Goal: Task Accomplishment & Management: Use online tool/utility

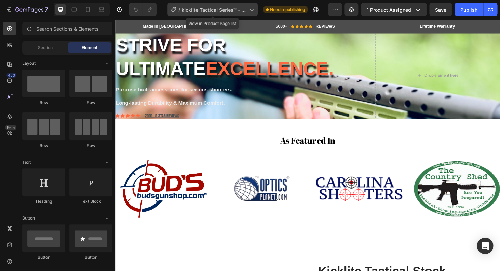
click at [224, 15] on div "/ kicklite Tactical Series™ - Remington® 870 Success" at bounding box center [212, 10] width 90 height 14
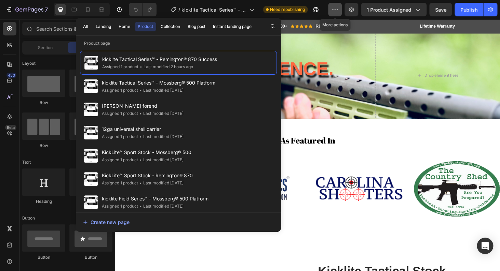
click at [334, 10] on icon "button" at bounding box center [334, 9] width 7 height 7
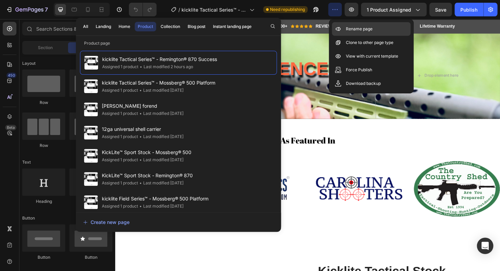
click at [363, 27] on p "Rename page" at bounding box center [358, 29] width 27 height 7
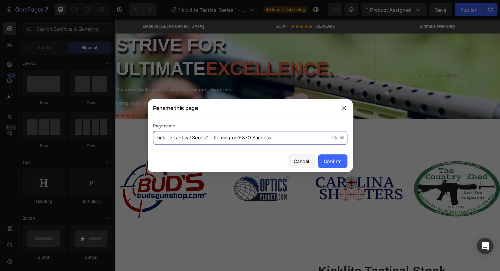
drag, startPoint x: 215, startPoint y: 139, endPoint x: 281, endPoint y: 137, distance: 65.9
click at [281, 137] on input "kicklite Tactical Series™ - Remington® 870 Success" at bounding box center [250, 138] width 194 height 14
click at [283, 137] on input "kicklite Tactical Series™ - Remington® 870 Success" at bounding box center [250, 138] width 194 height 14
drag, startPoint x: 215, startPoint y: 138, endPoint x: 239, endPoint y: 137, distance: 23.2
click at [239, 137] on input "kicklite Tactical Series™ - Remington® 870 Success" at bounding box center [250, 138] width 194 height 14
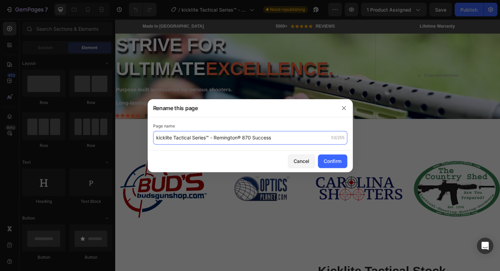
drag, startPoint x: 214, startPoint y: 138, endPoint x: 282, endPoint y: 138, distance: 68.3
click at [282, 138] on input "kicklite Tactical Series™ - Remington® 870 Success" at bounding box center [250, 138] width 194 height 14
click at [275, 140] on input "kicklite Tactical Series™ - Remington® 870 Success" at bounding box center [250, 138] width 194 height 14
click at [252, 141] on input "kicklite Tactical Series™ - Remington® 870platform" at bounding box center [250, 138] width 194 height 14
type input "kicklite Tactical Series™ - Remington® 870 platform"
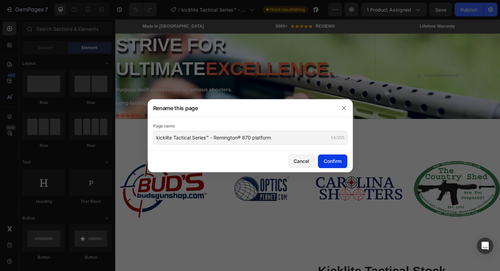
click at [341, 159] on div "Confirm" at bounding box center [332, 161] width 18 height 7
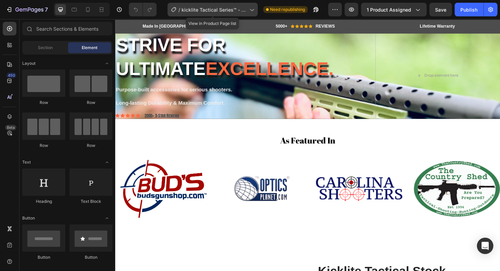
click at [203, 11] on span "kicklite Tactical Series™ - Remington® 870 platform" at bounding box center [213, 9] width 65 height 7
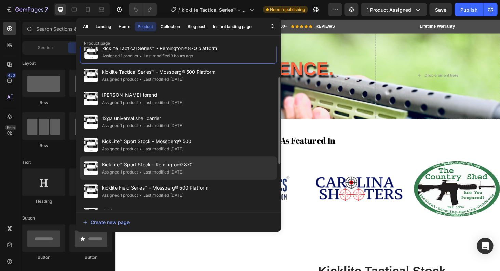
scroll to position [27, 0]
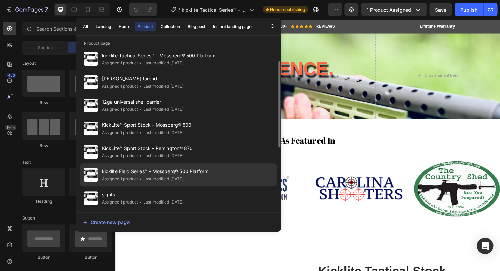
click at [183, 176] on div "• Last modified 4 days ago" at bounding box center [160, 179] width 45 height 7
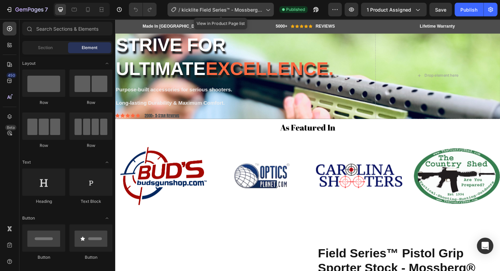
click at [218, 8] on span "kicklite Field Series™ - Mossberg­® 500 Platform" at bounding box center [221, 9] width 81 height 7
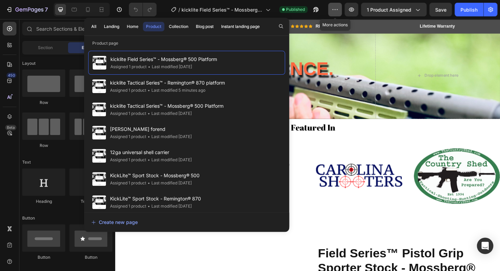
click at [333, 9] on icon "button" at bounding box center [334, 9] width 7 height 7
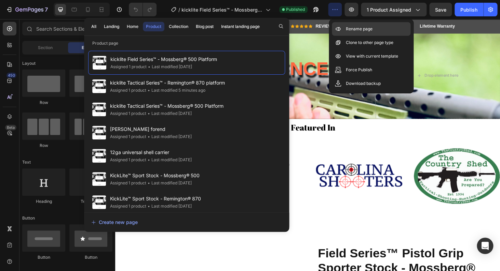
click at [384, 36] on div "Rename page" at bounding box center [371, 43] width 79 height 14
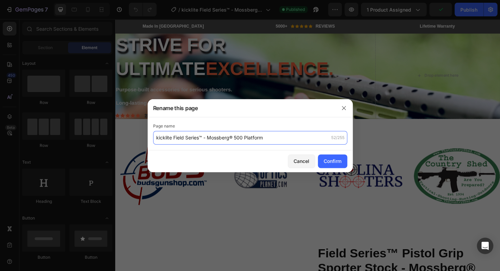
drag, startPoint x: 174, startPoint y: 140, endPoint x: 185, endPoint y: 140, distance: 11.3
click at [185, 140] on input "kicklite Field Series™ - Mossberg­® 500 Platform" at bounding box center [250, 138] width 194 height 14
click at [172, 139] on input "kicklite Field Series™ - Mossberg­® 500 Platform" at bounding box center [250, 138] width 194 height 14
click at [175, 139] on input "kicklite Field Series™ - Mossberg­® 500 Platform" at bounding box center [250, 138] width 194 height 14
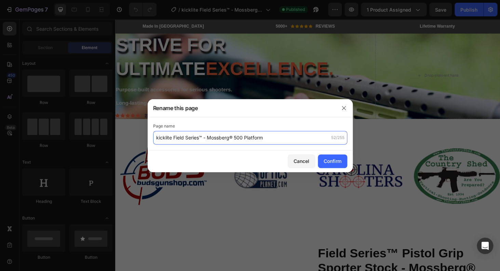
drag, startPoint x: 174, startPoint y: 139, endPoint x: 202, endPoint y: 139, distance: 28.7
click at [202, 139] on input "kicklite Field Series™ - Mossberg­® 500 Platform" at bounding box center [250, 138] width 194 height 14
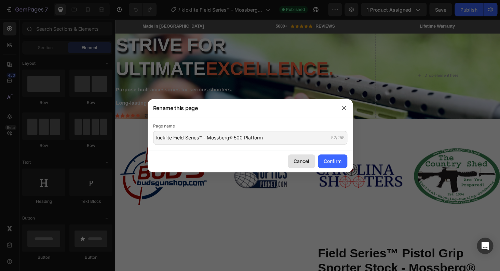
click at [299, 163] on div "Cancel" at bounding box center [301, 161] width 16 height 7
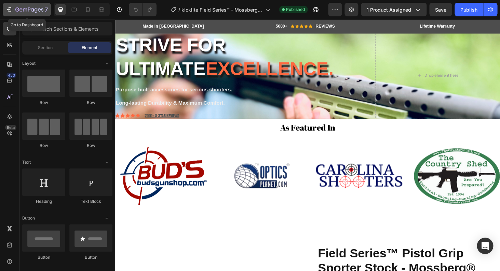
click at [28, 9] on icon "button" at bounding box center [29, 10] width 3 height 4
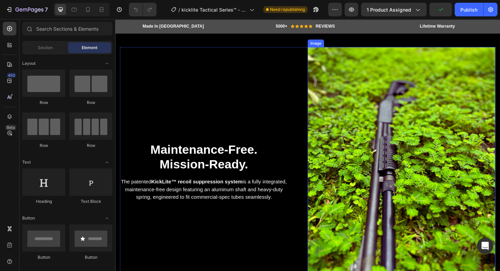
scroll to position [1043, 0]
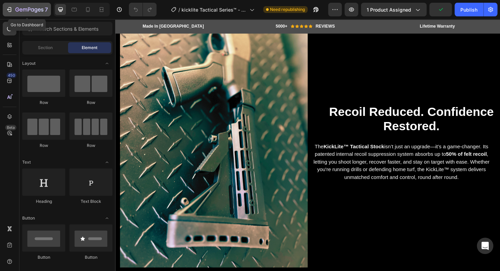
click at [18, 8] on icon "button" at bounding box center [29, 10] width 28 height 6
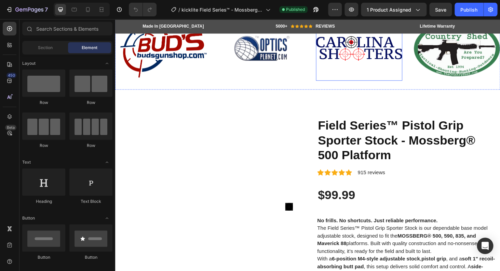
scroll to position [137, 0]
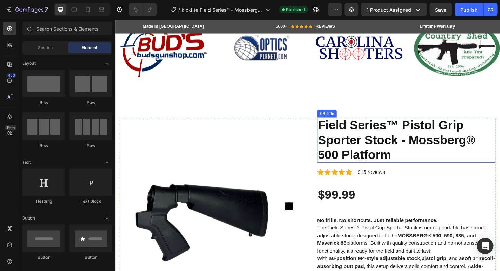
click at [416, 158] on h2 "Field Series™ Pistol Grip Sporter Stock - Mossberg­® 500 Platform" at bounding box center [425, 148] width 190 height 48
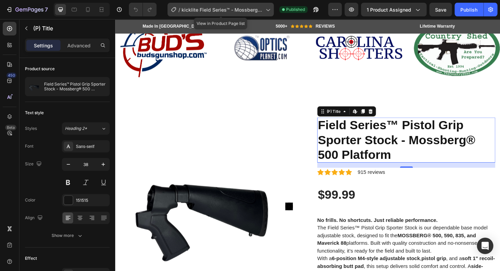
click at [243, 6] on span "kicklite Field Series™ - Mossberg­® 500 Platform" at bounding box center [221, 9] width 81 height 7
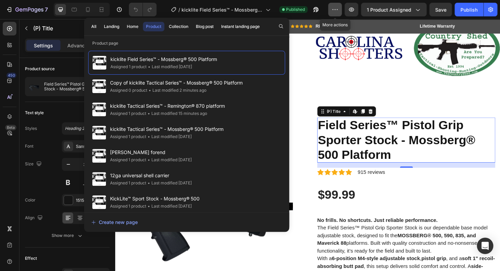
click at [334, 8] on icon "button" at bounding box center [334, 9] width 7 height 7
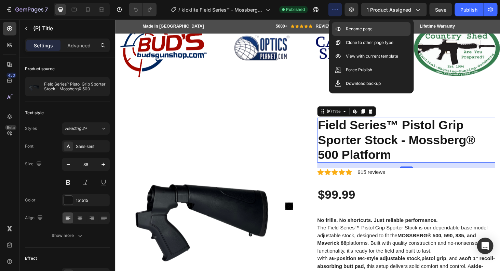
click at [365, 36] on div "Rename page" at bounding box center [371, 43] width 79 height 14
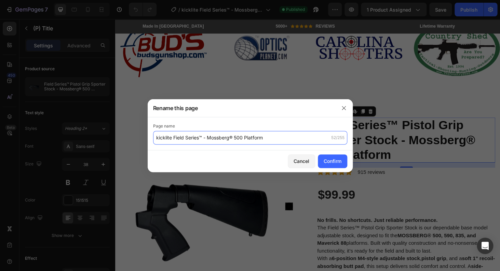
drag, startPoint x: 174, startPoint y: 137, endPoint x: 167, endPoint y: 138, distance: 7.6
click at [167, 138] on input "kicklite Field Series™ - Mossberg­® 500 Platform" at bounding box center [250, 138] width 194 height 14
click at [172, 138] on input "kicklite Field Series™ - Mossberg­® 500 Platform" at bounding box center [250, 138] width 194 height 14
drag, startPoint x: 172, startPoint y: 138, endPoint x: 153, endPoint y: 139, distance: 19.1
click at [153, 139] on input "kicklite Field Series™ - Mossberg­® 500 Platform" at bounding box center [250, 138] width 194 height 14
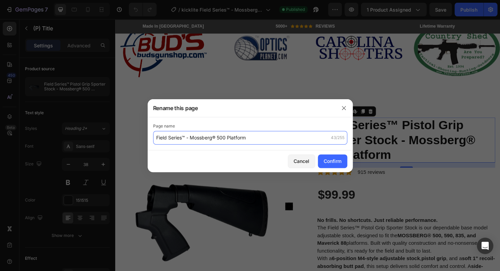
click at [186, 137] on input "Field Series™ - Mossberg­® 500 Platform" at bounding box center [250, 138] width 194 height 14
type input "Field Series™ pistol grip sporter - Mossberg­® 500 Platform"
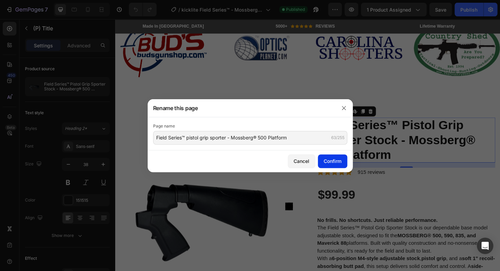
click at [337, 159] on div "Confirm" at bounding box center [332, 161] width 18 height 7
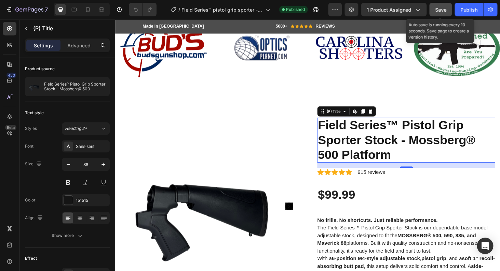
click at [442, 11] on span "Save" at bounding box center [440, 10] width 11 height 6
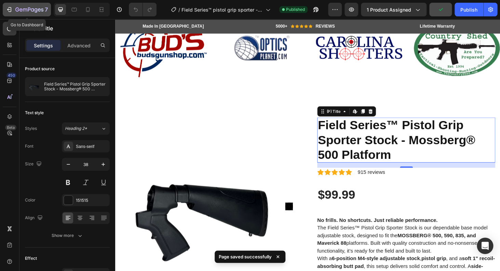
click at [40, 11] on icon "button" at bounding box center [29, 10] width 28 height 6
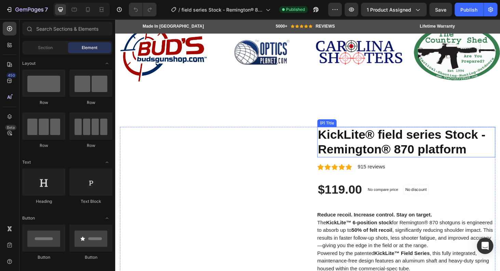
scroll to position [202, 0]
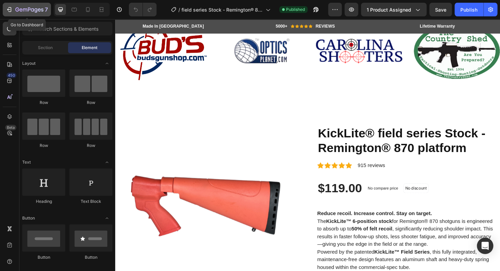
click at [42, 5] on button "7" at bounding box center [27, 10] width 48 height 14
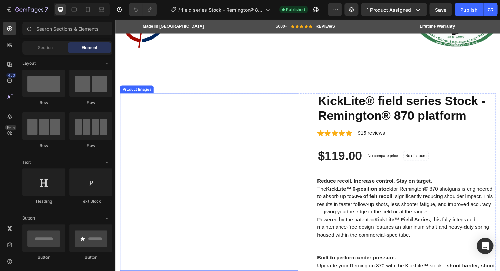
scroll to position [251, 0]
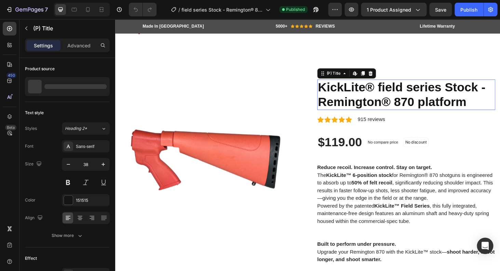
click at [384, 92] on h2 "KickLite® field series Stock - Remington® 870 platform" at bounding box center [425, 100] width 190 height 32
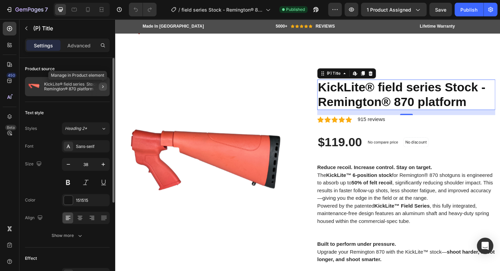
click at [103, 89] on icon "button" at bounding box center [102, 86] width 5 height 5
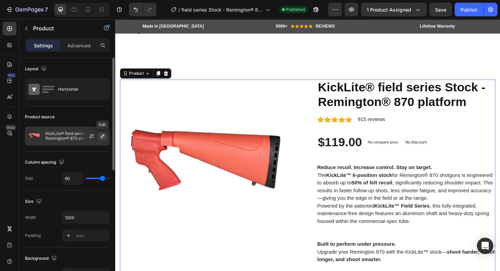
click at [102, 135] on icon "button" at bounding box center [102, 136] width 5 height 5
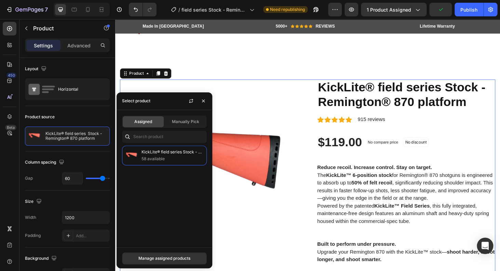
click at [150, 121] on span "Assigned" at bounding box center [143, 122] width 18 height 6
click at [160, 192] on div "KickLite® field series Stock - Remington® 870 platform 58 available" at bounding box center [164, 194] width 96 height 96
click at [162, 184] on div "KickLite® field series Stock - Remington® 870 platform 58 available" at bounding box center [164, 194] width 96 height 96
click at [171, 154] on p "KickLite® field series Stock - Remington® 870 platform" at bounding box center [172, 152] width 62 height 7
click at [180, 125] on div "Manually Pick" at bounding box center [185, 121] width 41 height 11
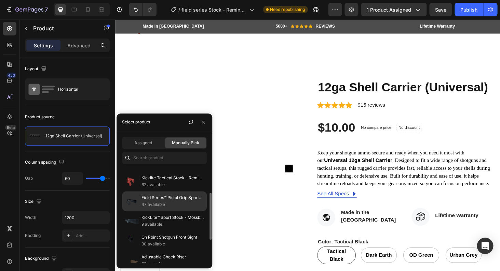
scroll to position [60, 0]
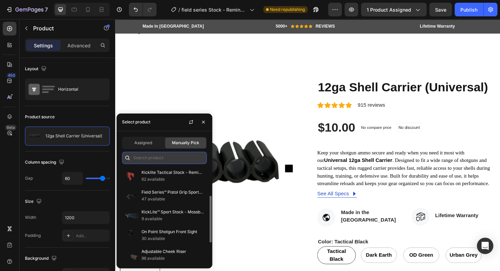
click at [171, 163] on input "text" at bounding box center [164, 158] width 85 height 12
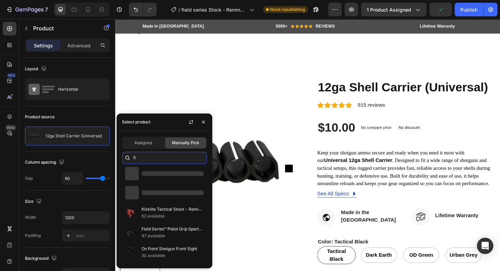
scroll to position [0, 0]
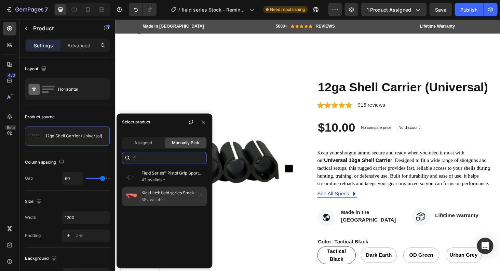
type input "fi"
click at [191, 196] on p "KickLite® field series Stock - Remington® 870 platform" at bounding box center [172, 193] width 62 height 7
click at [158, 197] on p "58 available" at bounding box center [172, 200] width 62 height 7
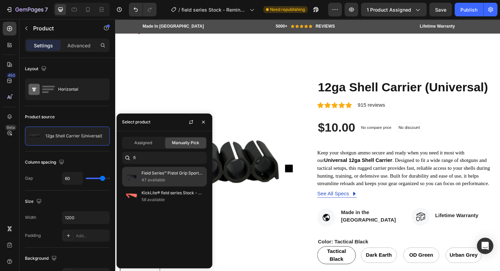
click at [141, 177] on p "47 available" at bounding box center [172, 180] width 62 height 7
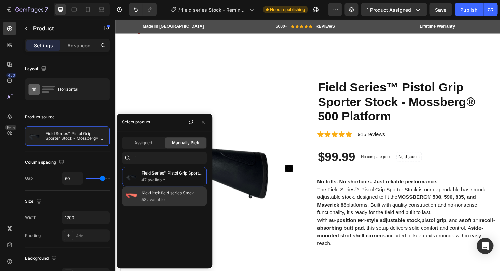
click at [152, 198] on p "58 available" at bounding box center [172, 200] width 62 height 7
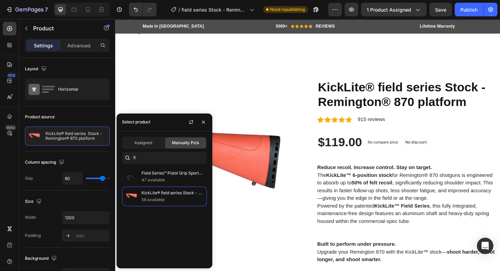
click at [178, 221] on div "Field Series™ Pistol Grip Sporter Stock - Mossberg­® 500 Platform 47 available …" at bounding box center [164, 215] width 96 height 96
click at [204, 123] on icon "button" at bounding box center [203, 122] width 3 height 3
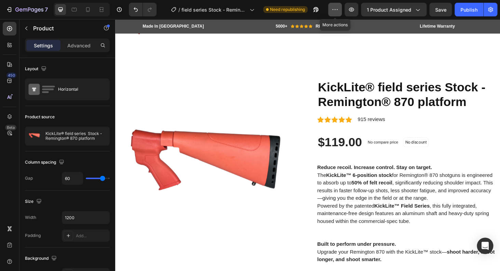
click at [338, 7] on icon "button" at bounding box center [334, 9] width 7 height 7
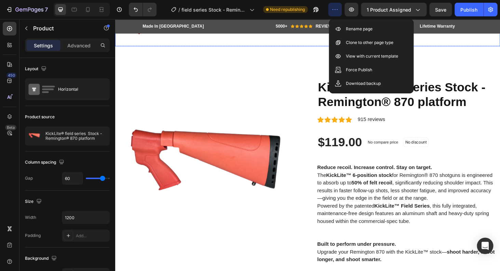
click at [441, 43] on div "Image Image Image Image Carousel" at bounding box center [320, 5] width 410 height 85
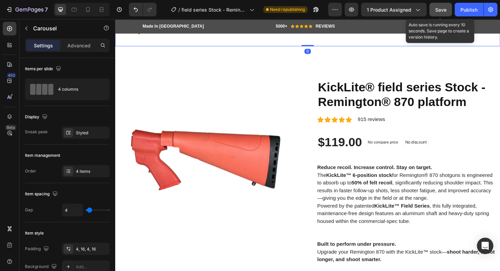
click at [440, 10] on span "Save" at bounding box center [440, 10] width 11 height 6
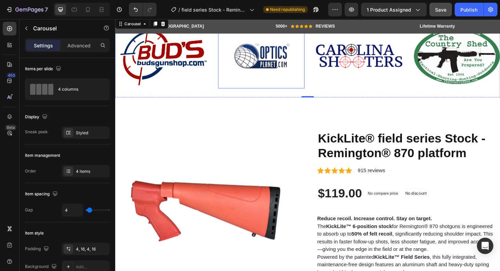
scroll to position [197, 0]
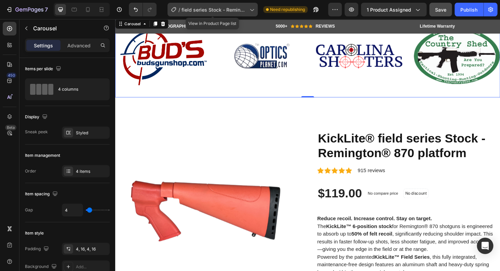
click at [248, 10] on icon at bounding box center [251, 9] width 7 height 7
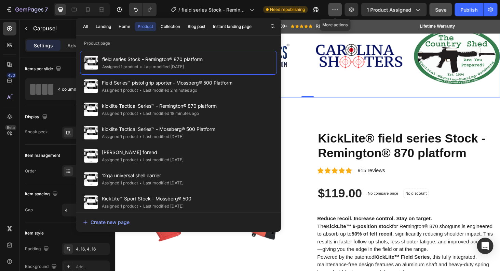
click at [332, 10] on icon "button" at bounding box center [334, 9] width 7 height 7
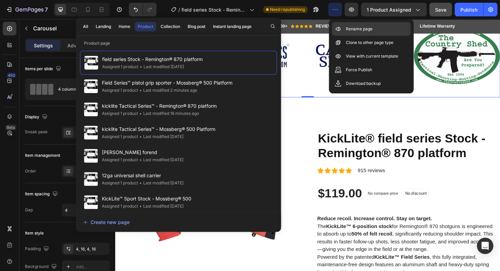
click at [354, 28] on p "Rename page" at bounding box center [358, 29] width 27 height 7
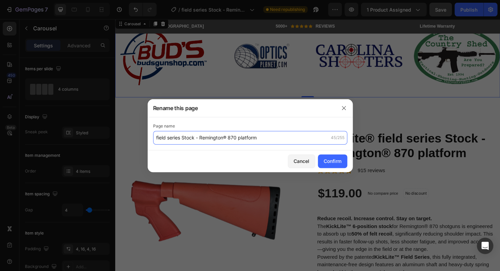
click at [182, 139] on input "field series Stock - Remington® 870 platform" at bounding box center [250, 138] width 194 height 14
click at [268, 140] on input "field series Stock - Remington® 870 platform" at bounding box center [250, 138] width 194 height 14
click at [181, 138] on input "field series Stock - Remington® 870 platform" at bounding box center [250, 138] width 194 height 14
type input "field series pistol grip Stock - Remington® 870 platform"
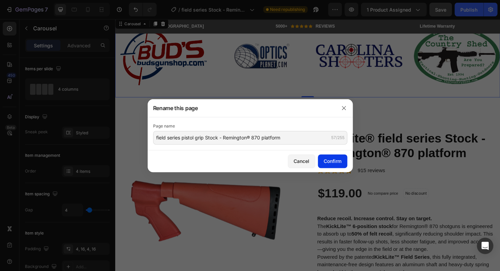
click at [329, 162] on div "Confirm" at bounding box center [332, 161] width 18 height 7
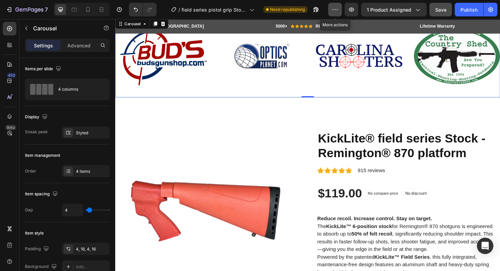
click at [338, 7] on icon "button" at bounding box center [334, 9] width 7 height 7
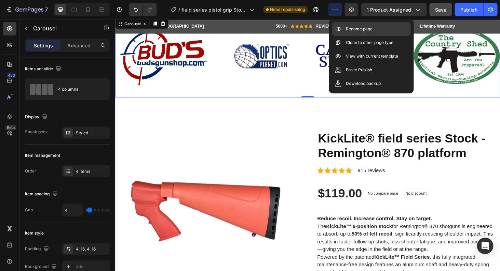
drag, startPoint x: 377, startPoint y: 30, endPoint x: 370, endPoint y: 32, distance: 6.6
click at [377, 36] on div "Rename page" at bounding box center [371, 43] width 79 height 14
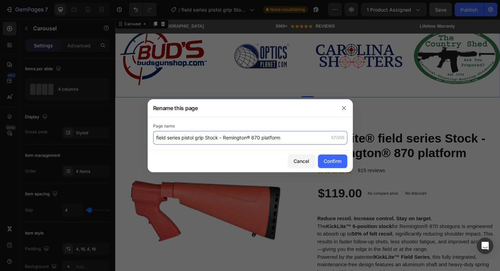
drag, startPoint x: 208, startPoint y: 138, endPoint x: 219, endPoint y: 137, distance: 11.3
click at [208, 138] on input "field series pistol grip Stock - Remington® 870 platform" at bounding box center [250, 138] width 194 height 14
click at [206, 137] on input "field series pistol grip Stock - Remington® 870 platform" at bounding box center [250, 138] width 194 height 14
type input "field series pistol grip sporter Stock - Remington® 870 platform"
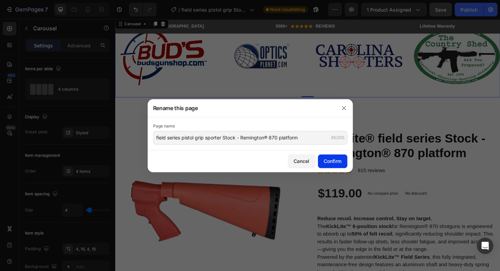
click at [340, 160] on div "Confirm" at bounding box center [332, 161] width 18 height 7
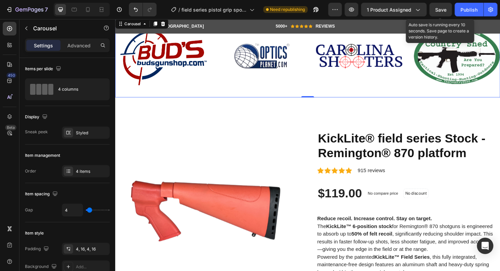
drag, startPoint x: 435, startPoint y: 10, endPoint x: 426, endPoint y: 13, distance: 9.4
click at [435, 10] on span "Save" at bounding box center [440, 10] width 11 height 6
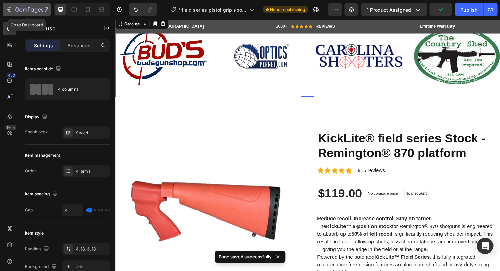
click at [33, 10] on icon "button" at bounding box center [29, 10] width 28 height 6
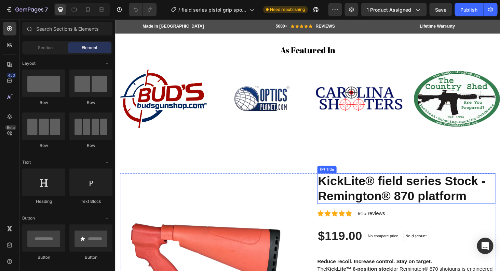
scroll to position [175, 0]
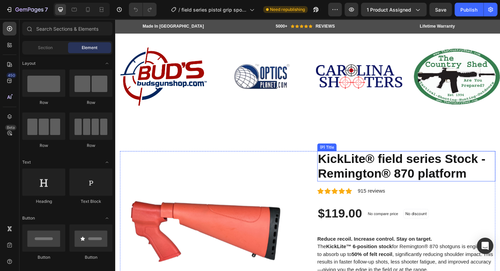
click at [363, 168] on h2 "KickLite® field series Stock - Remington® 870 platform" at bounding box center [425, 176] width 190 height 32
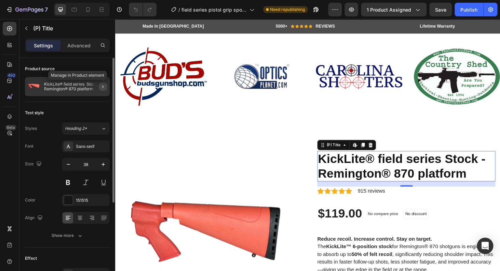
click at [104, 87] on icon "button" at bounding box center [102, 86] width 5 height 5
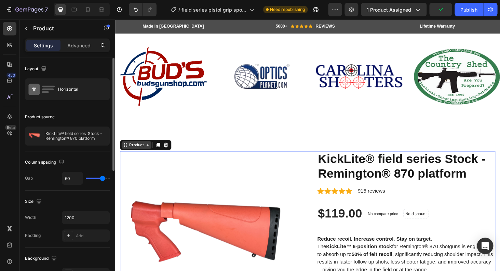
click at [151, 155] on icon at bounding box center [149, 153] width 5 height 5
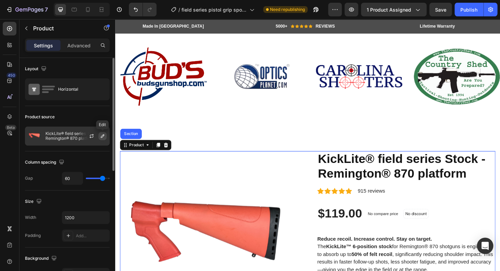
click at [104, 137] on icon "button" at bounding box center [102, 136] width 5 height 5
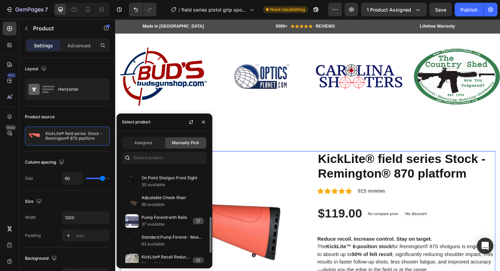
scroll to position [161, 0]
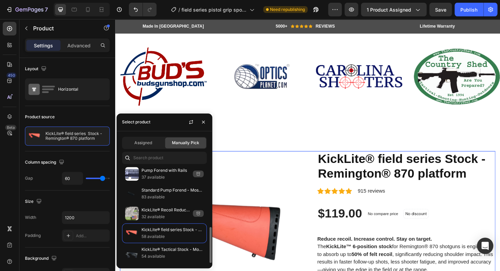
click at [181, 220] on p "32 available" at bounding box center [165, 217] width 48 height 7
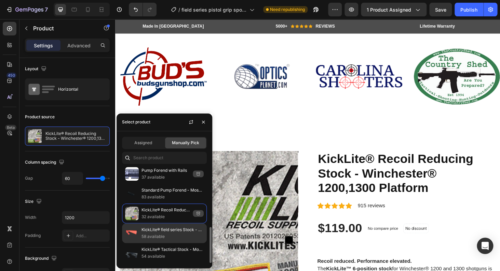
click at [172, 231] on p "KickLite® field series Stock - Remington® 870 platform" at bounding box center [172, 230] width 62 height 7
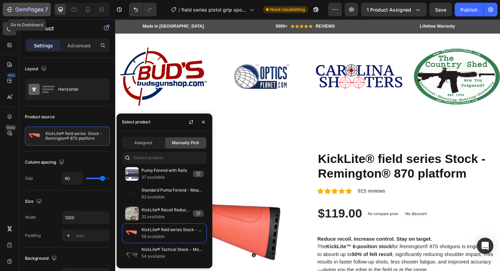
click at [35, 4] on button "7" at bounding box center [27, 10] width 48 height 14
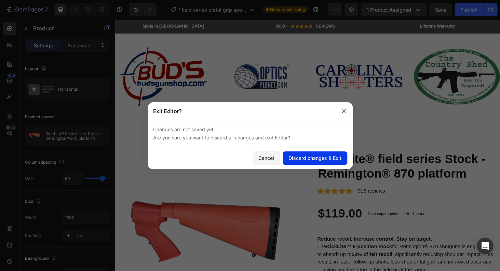
click at [316, 161] on div "Discard changes & Exit" at bounding box center [314, 158] width 53 height 7
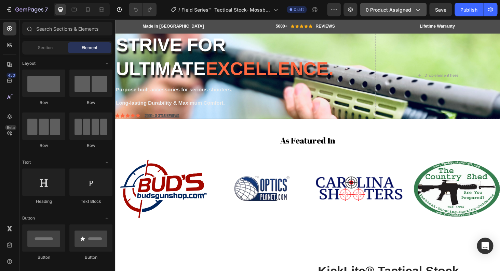
click at [403, 11] on span "0 product assigned" at bounding box center [387, 9] width 45 height 7
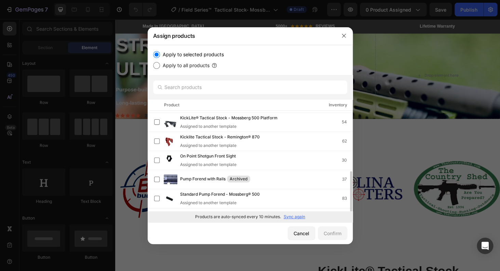
scroll to position [152, 0]
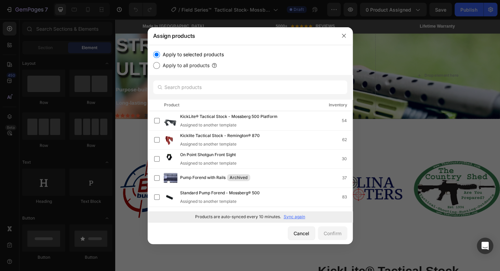
click at [298, 218] on p "Sync again" at bounding box center [294, 217] width 22 height 6
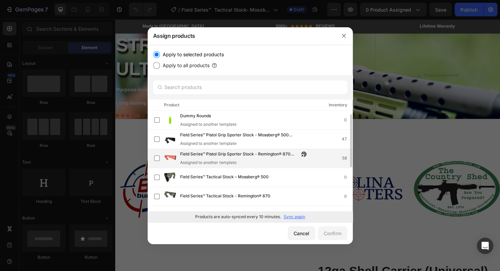
scroll to position [49, 0]
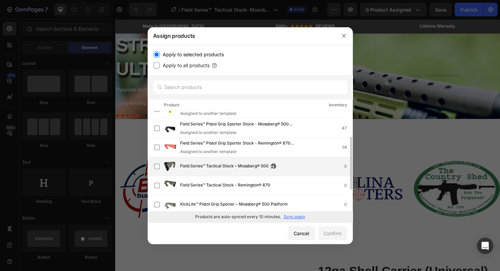
click at [304, 163] on div "Field Series™ Tactical Stock – Mossberg® 500 0" at bounding box center [266, 167] width 172 height 8
click at [330, 228] on button "Confirm" at bounding box center [332, 234] width 29 height 14
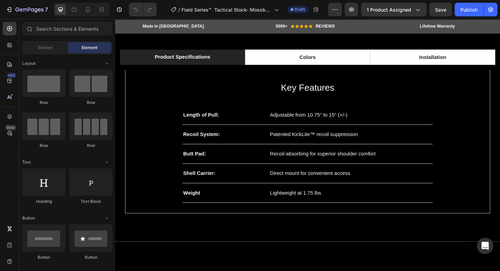
scroll to position [715, 0]
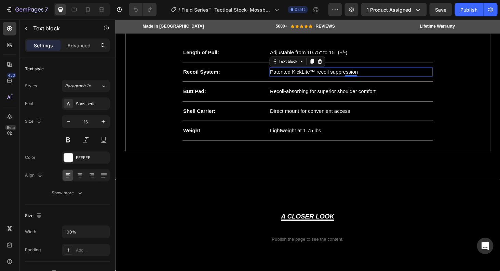
click at [351, 79] on p "Patented KickLite™ recoil suppression" at bounding box center [366, 75] width 172 height 8
click at [218, 76] on p "Recoil System:" at bounding box center [230, 75] width 86 height 8
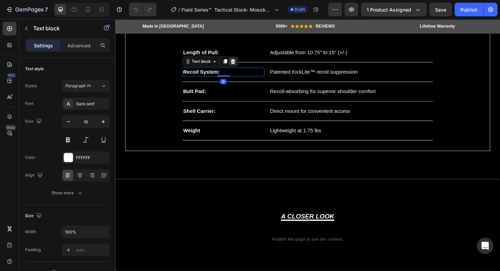
click at [238, 64] on icon at bounding box center [240, 64] width 4 height 5
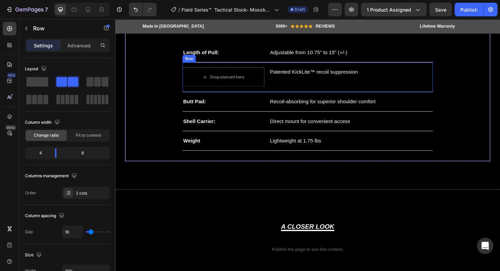
click at [405, 70] on div "Drop element here Patented KickLite™ recoil suppression Text block Row" at bounding box center [320, 81] width 266 height 32
click at [227, 57] on icon at bounding box center [229, 58] width 4 height 5
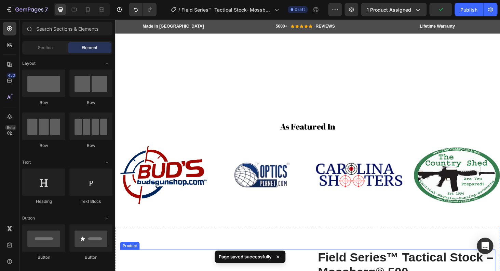
scroll to position [0, 0]
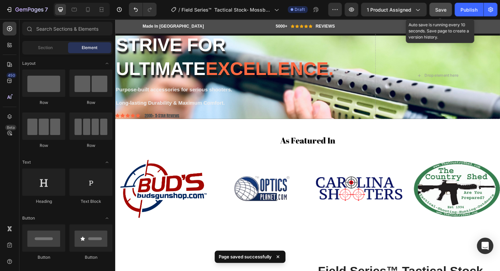
click at [444, 9] on span "Save" at bounding box center [440, 10] width 11 height 6
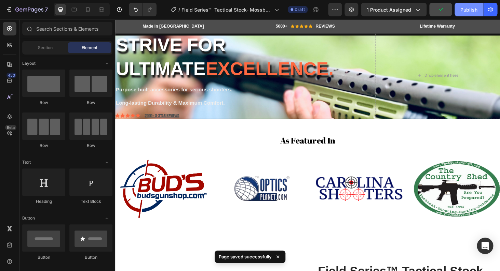
click at [468, 9] on div "Publish" at bounding box center [468, 9] width 17 height 7
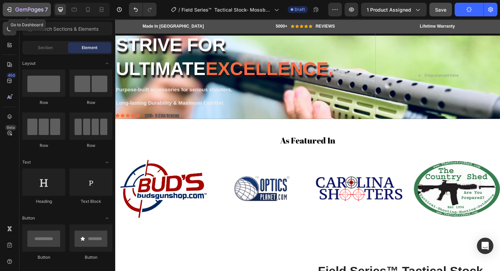
click at [19, 9] on icon "button" at bounding box center [29, 10] width 28 height 6
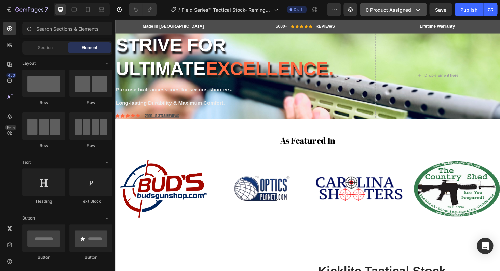
click at [389, 13] on span "0 product assigned" at bounding box center [387, 9] width 45 height 7
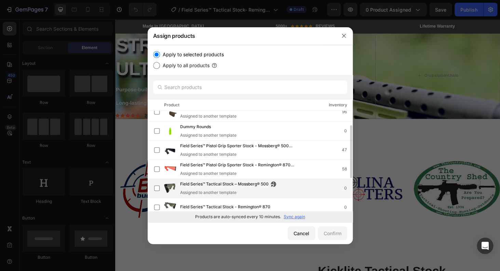
scroll to position [38, 0]
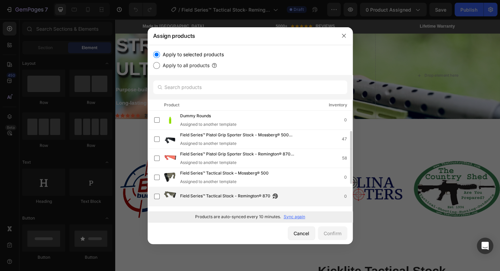
click at [294, 200] on div "Field Series™ Tactical Stock - Remington® 870 0" at bounding box center [266, 197] width 172 height 8
click at [337, 232] on div "Confirm" at bounding box center [332, 233] width 18 height 7
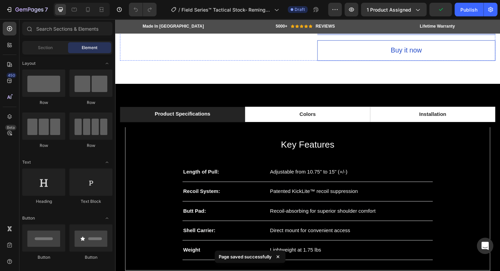
scroll to position [634, 0]
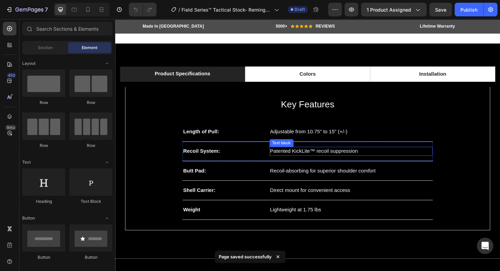
click at [346, 158] on p "Patented KickLite™ recoil suppression" at bounding box center [366, 160] width 172 height 8
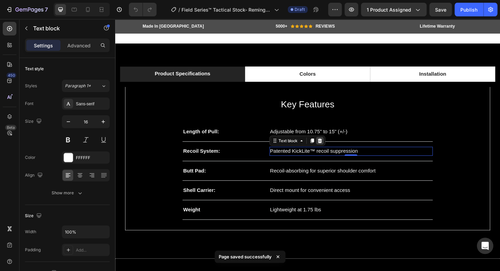
click at [331, 148] on icon at bounding box center [333, 148] width 4 height 5
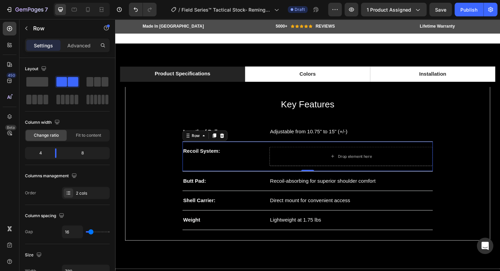
click at [389, 151] on div "Recoil System: Text block Drop element here Row 0" at bounding box center [320, 166] width 266 height 32
click at [228, 142] on icon at bounding box center [228, 143] width 5 height 5
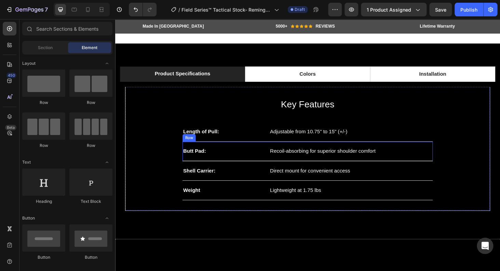
scroll to position [568, 0]
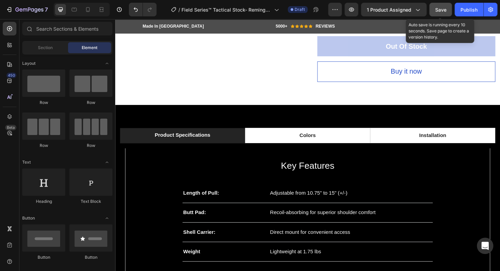
click at [442, 7] on span "Save" at bounding box center [440, 10] width 11 height 6
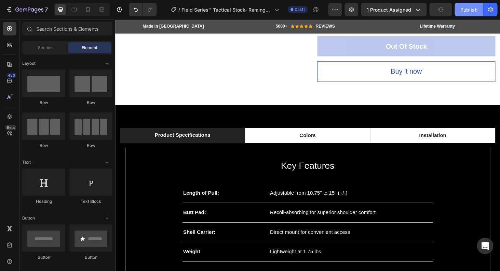
click at [467, 12] on div "Publish" at bounding box center [468, 9] width 17 height 7
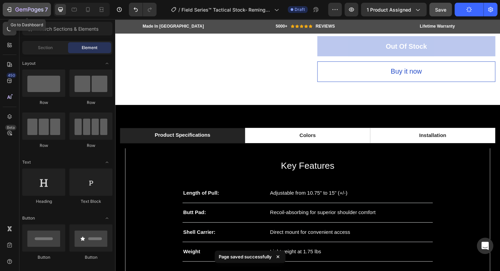
click at [22, 12] on icon "button" at bounding box center [29, 10] width 28 height 6
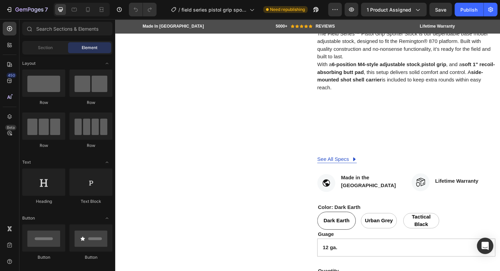
scroll to position [246, 0]
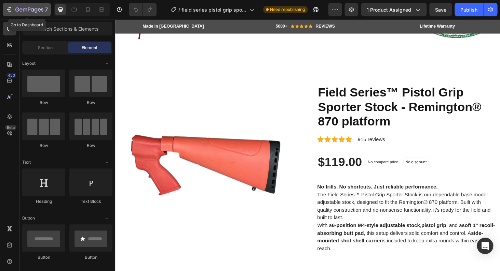
click at [25, 11] on icon "button" at bounding box center [25, 10] width 4 height 3
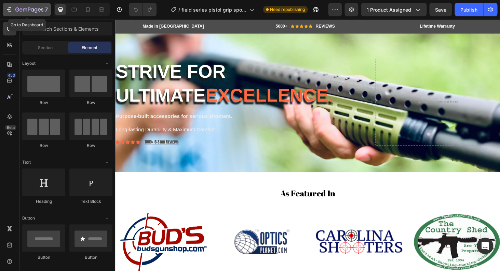
click at [19, 15] on button "7" at bounding box center [27, 10] width 48 height 14
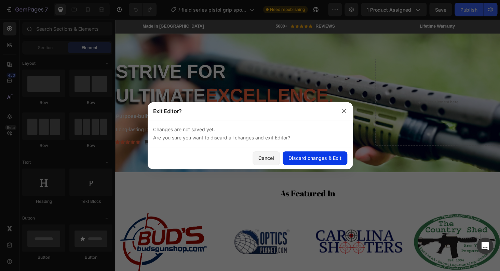
click at [328, 157] on div "Discard changes & Exit" at bounding box center [314, 158] width 53 height 7
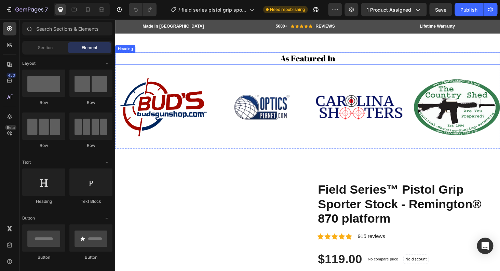
scroll to position [289, 0]
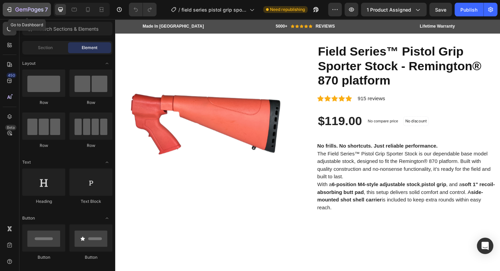
click at [13, 9] on div "7" at bounding box center [27, 9] width 42 height 8
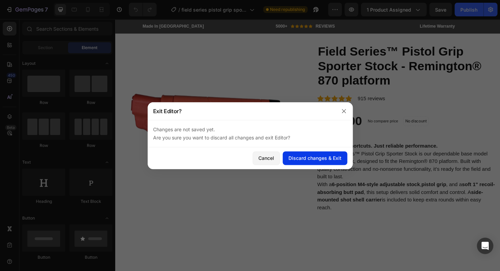
click at [314, 157] on div "Discard changes & Exit" at bounding box center [314, 158] width 53 height 7
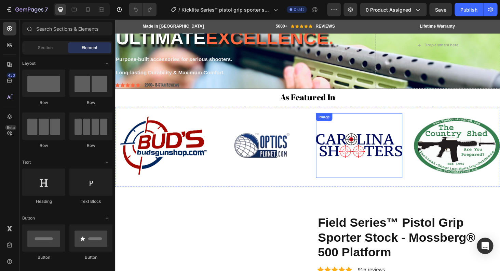
scroll to position [180, 0]
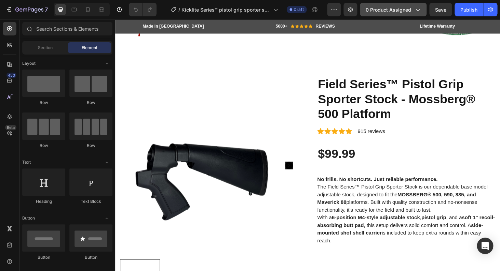
click at [391, 10] on span "0 product assigned" at bounding box center [387, 9] width 45 height 7
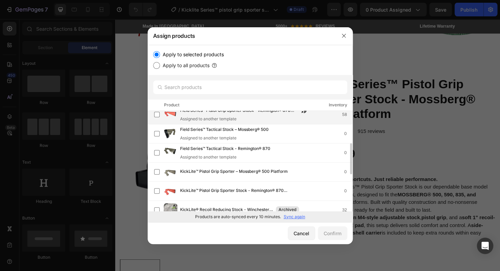
scroll to position [87, 0]
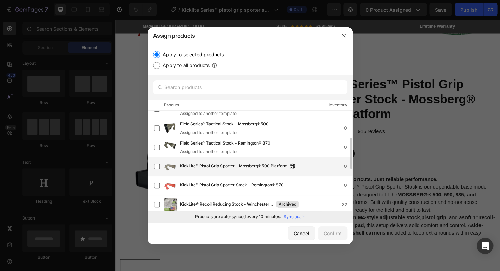
click at [311, 166] on div "KickLite™ Pistol Grip Sporter – Mossberg­® 500 Platform 0" at bounding box center [266, 167] width 172 height 8
click at [331, 235] on div "Confirm" at bounding box center [332, 233] width 18 height 7
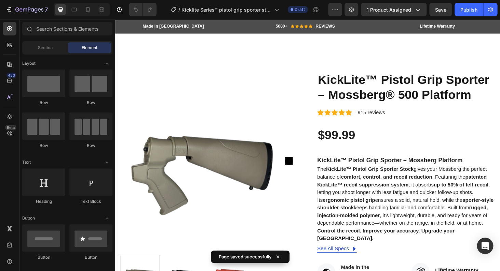
scroll to position [186, 0]
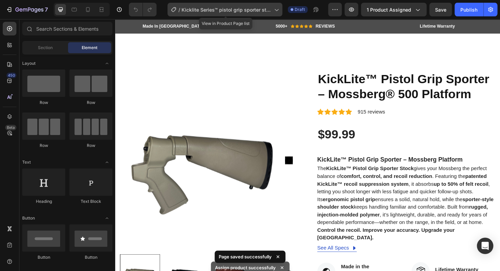
click at [275, 10] on icon at bounding box center [275, 9] width 7 height 7
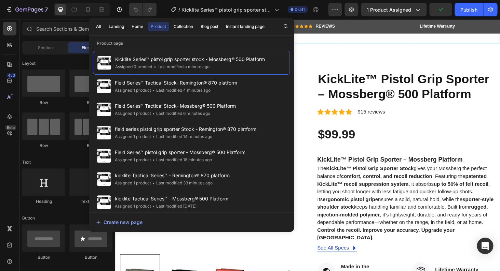
click at [375, 52] on div "Product Images KickLite™ Pistol Grip Sporter – Mossberg­® 500 Platform (P) Titl…" at bounding box center [320, 269] width 410 height 438
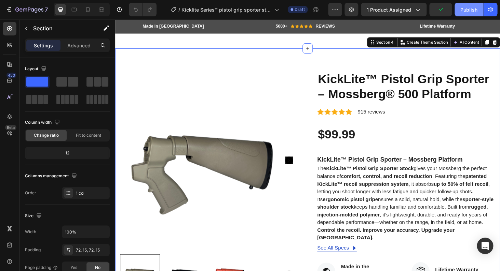
click at [463, 6] on div "Publish" at bounding box center [468, 9] width 17 height 7
click at [337, 12] on icon "button" at bounding box center [334, 9] width 7 height 7
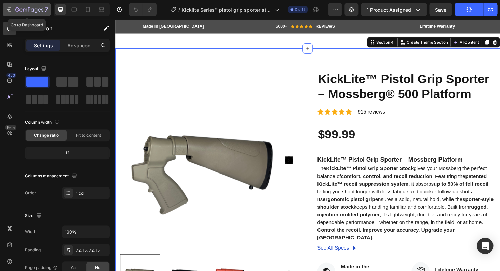
click at [31, 11] on icon "button" at bounding box center [29, 10] width 28 height 6
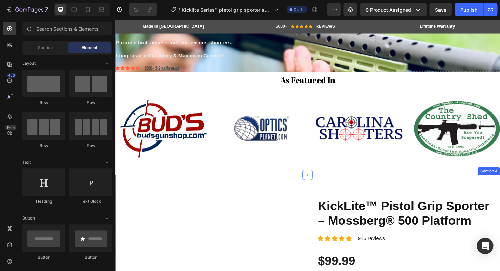
scroll to position [103, 0]
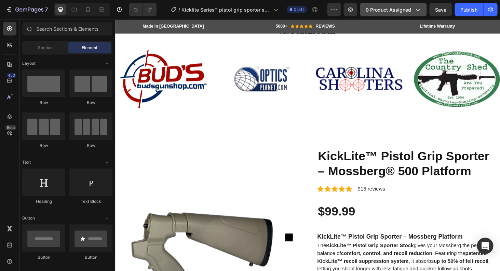
click at [395, 8] on span "0 product assigned" at bounding box center [387, 9] width 45 height 7
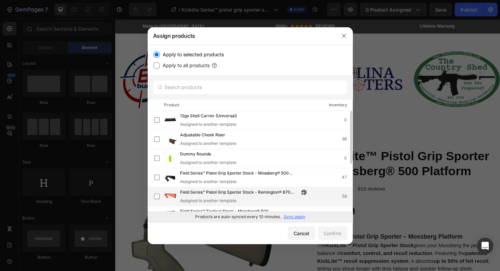
click at [249, 195] on span "Field Series™ Pistol Grip Sporter Stock - Remington® 870 platform" at bounding box center [239, 193] width 119 height 8
click at [332, 236] on div "Confirm" at bounding box center [332, 233] width 18 height 7
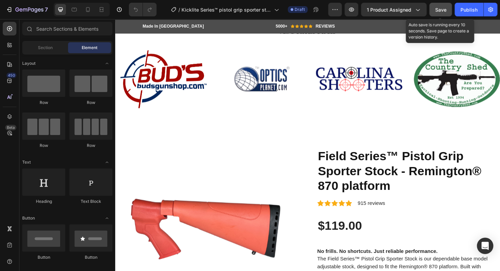
scroll to position [104, 0]
click at [447, 6] on button "Save" at bounding box center [440, 10] width 23 height 14
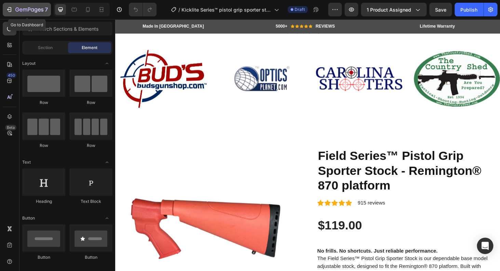
click at [26, 12] on icon "button" at bounding box center [29, 10] width 28 height 6
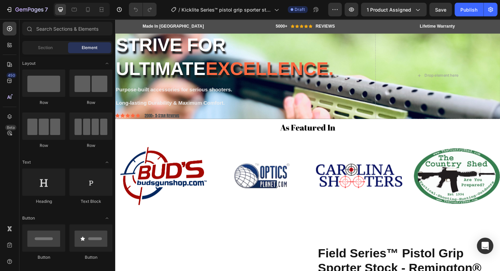
click at [28, 17] on div "7 Version history / Kicklite Series™ pistol grip sporter stock - Remington® 800…" at bounding box center [250, 9] width 500 height 19
click at [28, 14] on button "7" at bounding box center [27, 10] width 48 height 14
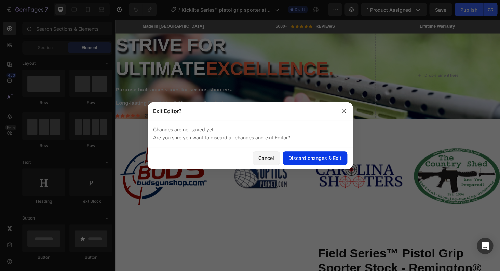
click at [332, 157] on div "Discard changes & Exit" at bounding box center [314, 158] width 53 height 7
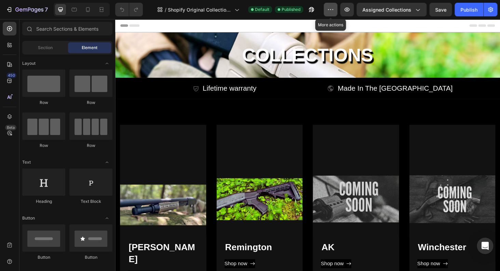
click at [334, 11] on icon "button" at bounding box center [330, 9] width 7 height 7
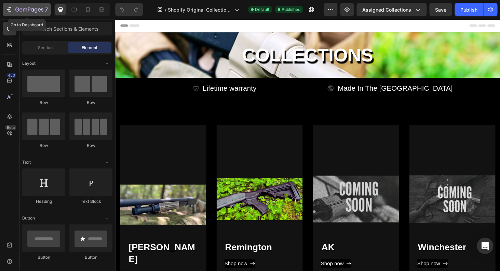
click at [15, 8] on div "7" at bounding box center [27, 9] width 42 height 8
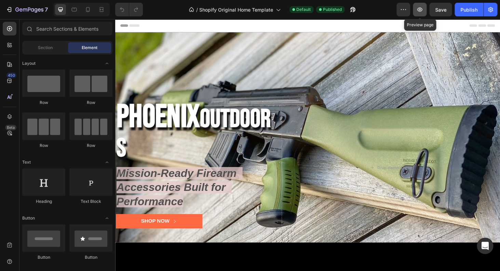
click at [422, 13] on icon "button" at bounding box center [419, 9] width 7 height 7
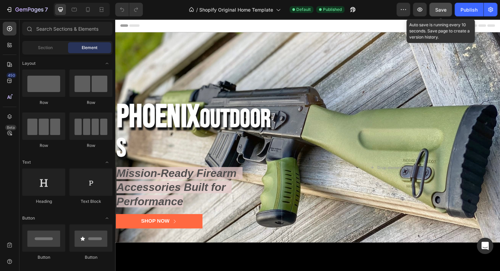
click at [448, 12] on button "Save" at bounding box center [440, 10] width 23 height 14
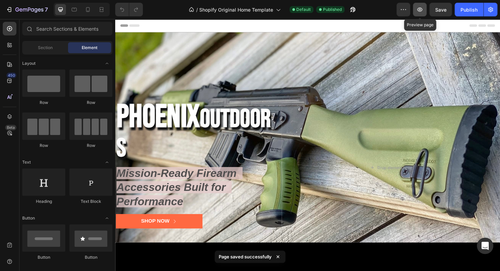
click at [422, 12] on icon "button" at bounding box center [419, 9] width 7 height 7
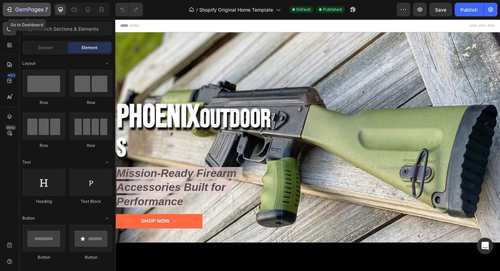
click at [21, 12] on icon "button" at bounding box center [29, 10] width 28 height 6
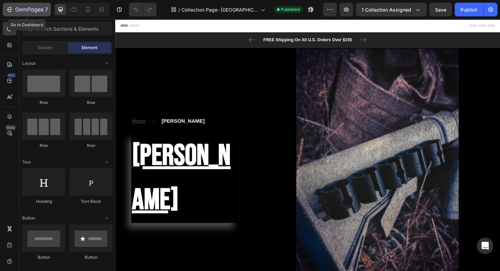
click at [14, 10] on div "7" at bounding box center [27, 9] width 42 height 8
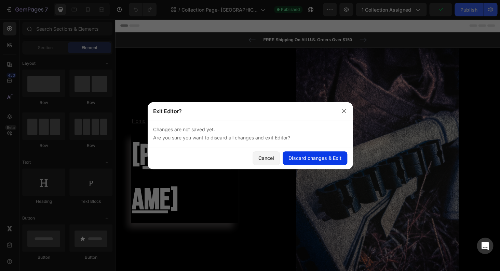
click at [316, 155] on div "Discard changes & Exit" at bounding box center [314, 158] width 53 height 7
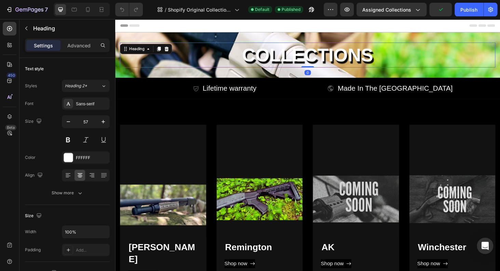
click at [335, 63] on h2 "Collections" at bounding box center [319, 57] width 399 height 27
click at [397, 56] on h2 "Collections" at bounding box center [319, 57] width 399 height 27
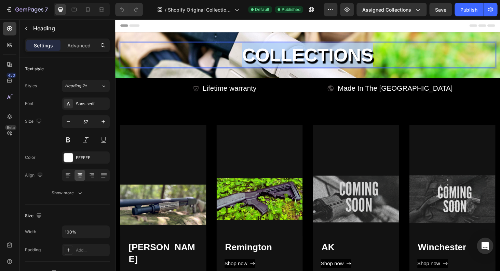
drag, startPoint x: 385, startPoint y: 56, endPoint x: 337, endPoint y: 22, distance: 59.8
click at [239, 61] on p "Collections" at bounding box center [320, 57] width 398 height 25
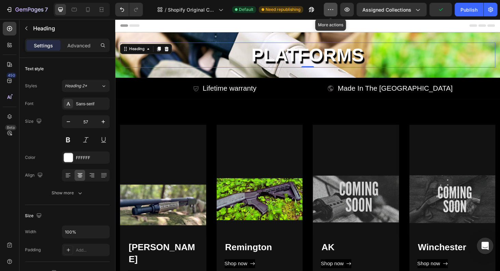
click at [336, 11] on button "button" at bounding box center [330, 10] width 14 height 14
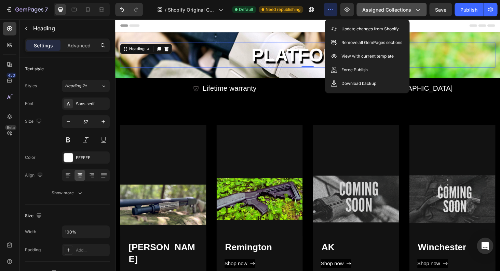
click at [396, 12] on span "Assigned Collections" at bounding box center [386, 9] width 49 height 7
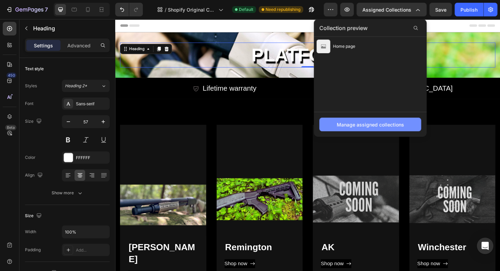
click at [376, 123] on div "Manage assigned collections" at bounding box center [369, 124] width 67 height 7
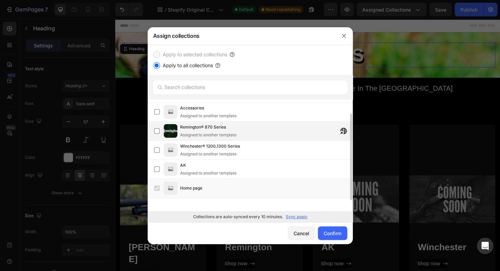
scroll to position [16, 0]
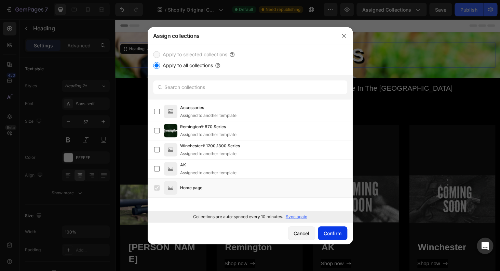
click at [326, 234] on div "Confirm" at bounding box center [332, 233] width 18 height 7
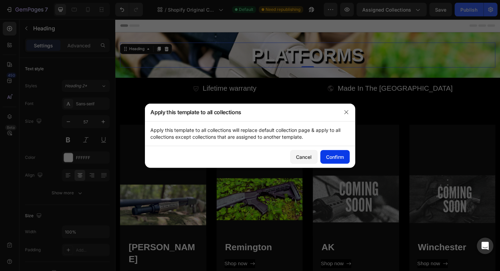
click at [335, 159] on div "Confirm" at bounding box center [335, 157] width 18 height 7
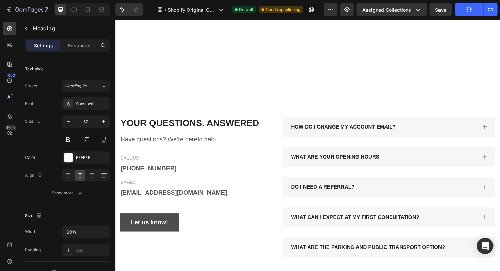
scroll to position [1766, 0]
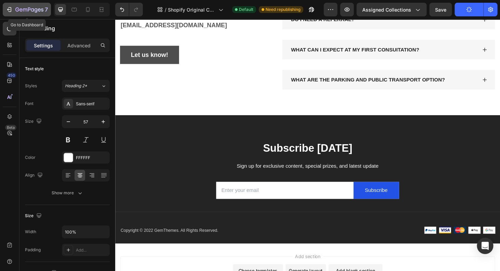
click at [43, 9] on icon "button" at bounding box center [42, 9] width 2 height 3
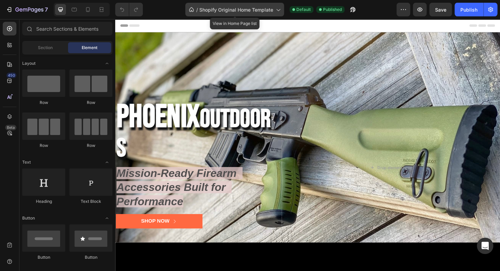
click at [210, 11] on span "Shopify Original Home Template" at bounding box center [236, 9] width 74 height 7
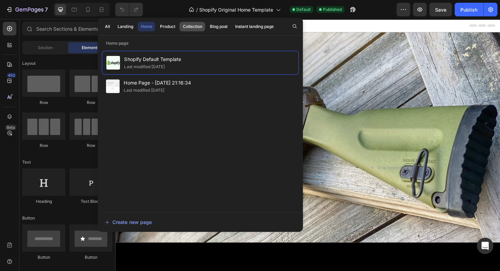
click at [190, 25] on div "Collection" at bounding box center [191, 27] width 19 height 6
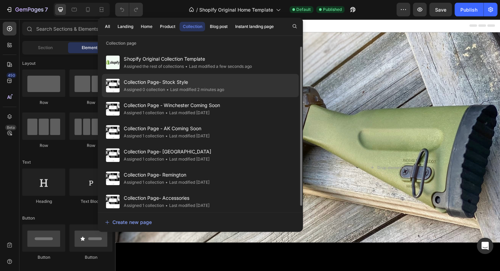
click at [185, 87] on div "• Last modified 2 minutes ago" at bounding box center [194, 89] width 59 height 7
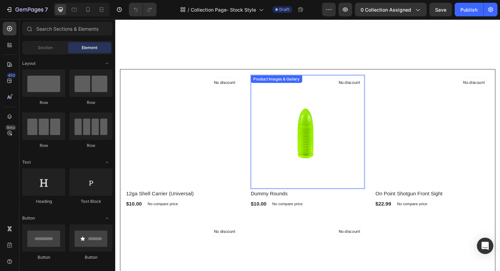
scroll to position [76, 0]
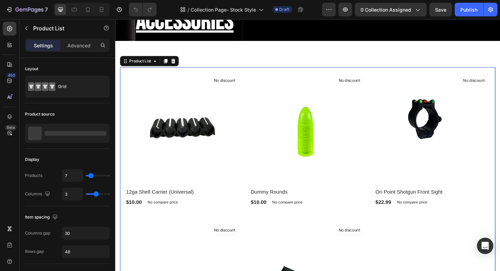
click at [279, 198] on div "No discount Not be displayed when published (P) Tag Product Images & Gallery Ro…" at bounding box center [319, 227] width 399 height 314
click at [382, 12] on span "0 collection assigned" at bounding box center [385, 9] width 51 height 7
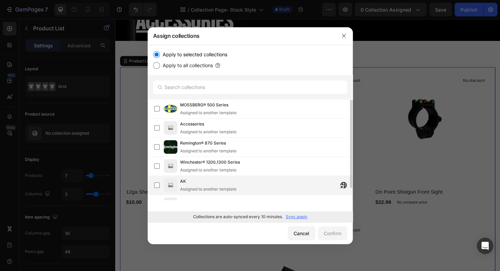
scroll to position [15, 0]
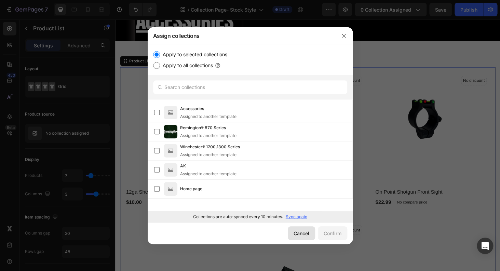
click at [299, 236] on div "Cancel" at bounding box center [301, 233] width 16 height 7
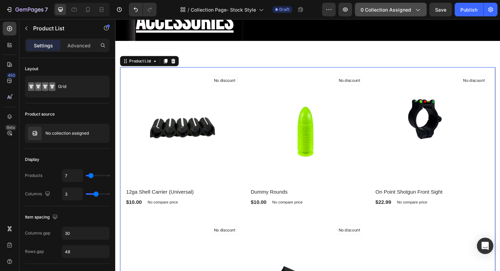
click at [399, 16] on button "0 collection assigned" at bounding box center [390, 10] width 72 height 14
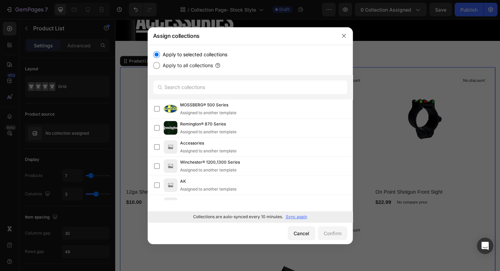
click at [292, 218] on p "Sync again" at bounding box center [296, 217] width 22 height 6
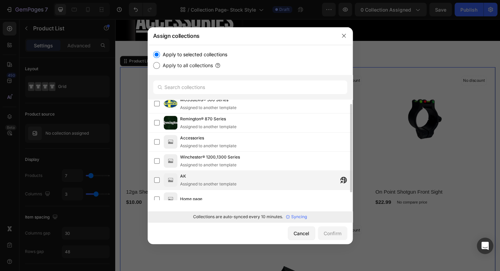
scroll to position [0, 0]
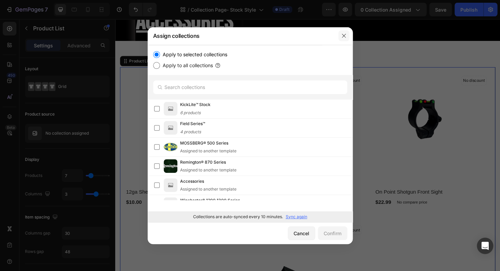
click at [344, 36] on icon "button" at bounding box center [343, 35] width 5 height 5
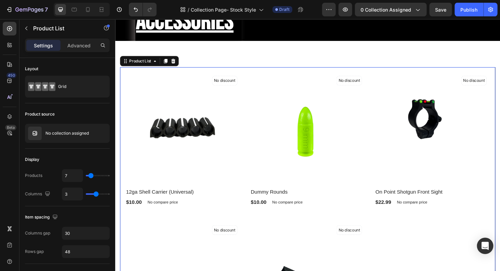
click at [238, 199] on div "No discount Not be displayed when published (P) Tag Product Images & Gallery Ro…" at bounding box center [319, 227] width 399 height 314
click at [179, 67] on icon at bounding box center [176, 63] width 5 height 5
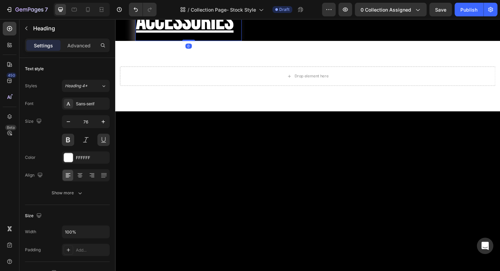
click at [224, 42] on h2 "Accessories" at bounding box center [193, 22] width 113 height 40
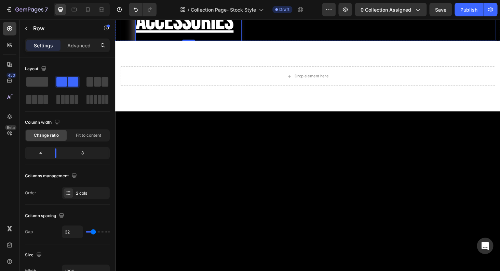
click at [248, 39] on div "Home Text block Icon Accessories Text block Row Accessories Heading 0 Row Image…" at bounding box center [319, 13] width 399 height 58
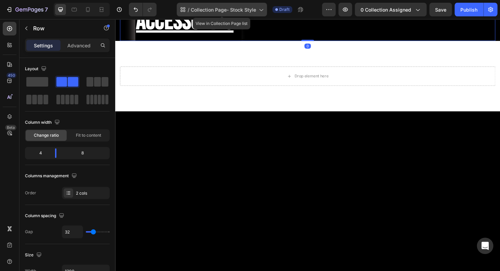
click at [246, 9] on span "Collection Page- Stock Style" at bounding box center [223, 9] width 65 height 7
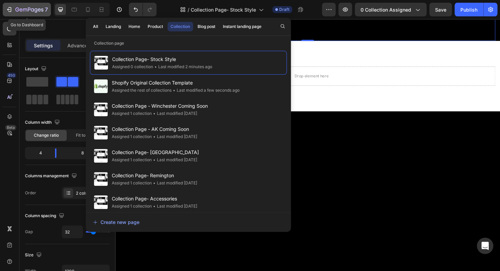
click at [50, 8] on button "7" at bounding box center [27, 10] width 48 height 14
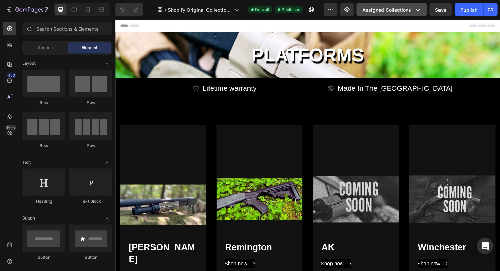
click at [410, 7] on span "Assigned Collections" at bounding box center [386, 9] width 49 height 7
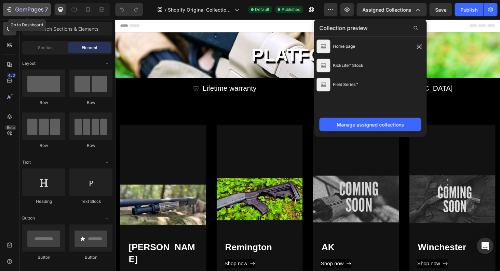
click at [30, 11] on icon "button" at bounding box center [29, 10] width 28 height 6
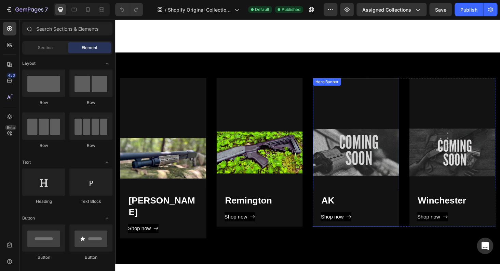
scroll to position [11, 0]
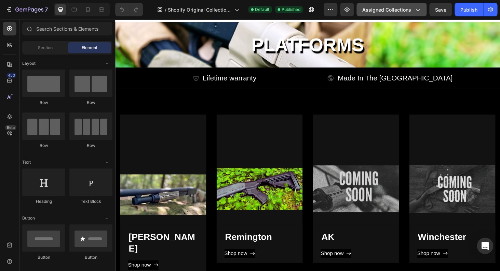
click at [397, 10] on span "Assigned Collections" at bounding box center [386, 9] width 49 height 7
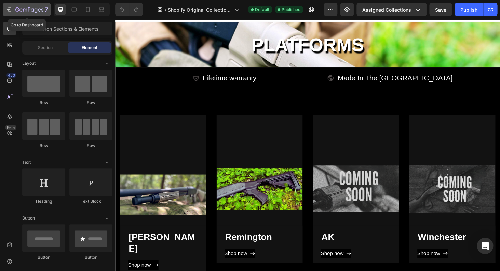
click at [33, 11] on icon "button" at bounding box center [32, 9] width 3 height 3
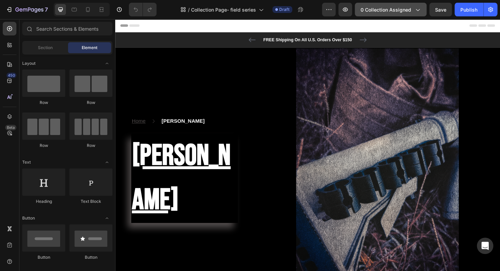
click at [394, 10] on span "0 collection assigned" at bounding box center [385, 9] width 51 height 7
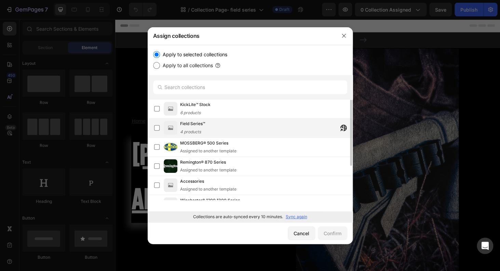
click at [255, 127] on div "Field Series™ 4 products" at bounding box center [266, 128] width 172 height 15
click at [335, 233] on div "Confirm" at bounding box center [332, 233] width 18 height 7
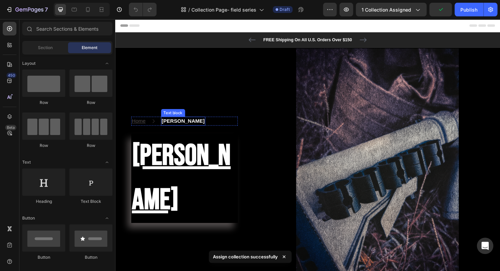
click at [175, 132] on p "[PERSON_NAME]" at bounding box center [188, 128] width 46 height 8
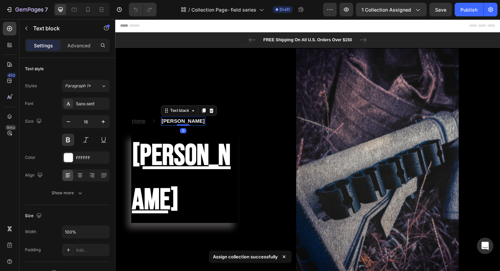
click at [187, 132] on p "[PERSON_NAME]" at bounding box center [188, 128] width 46 height 8
click at [187, 132] on p "Mossburg" at bounding box center [188, 128] width 46 height 8
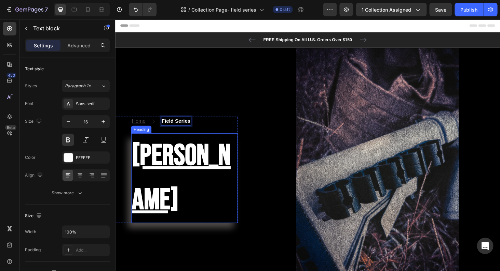
click at [212, 201] on h2 "Mossburg" at bounding box center [188, 189] width 113 height 96
click at [211, 199] on h2 "Mossburg" at bounding box center [188, 189] width 113 height 96
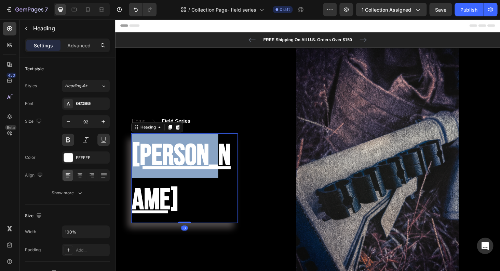
click at [211, 199] on p "Mossburg" at bounding box center [189, 189] width 112 height 94
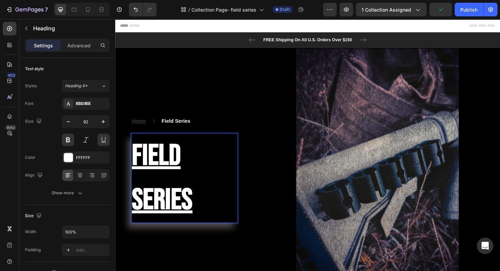
click at [135, 217] on p "Field Series" at bounding box center [189, 189] width 112 height 94
click at [231, 186] on p "Field Series" at bounding box center [189, 189] width 112 height 94
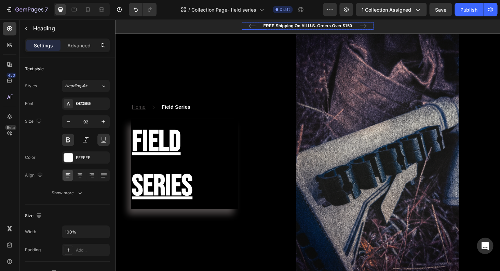
scroll to position [22, 0]
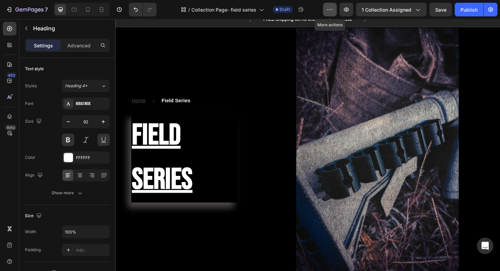
click at [328, 12] on icon "button" at bounding box center [329, 9] width 7 height 7
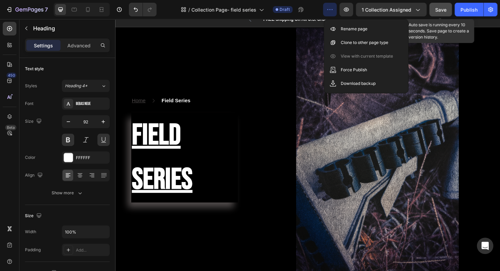
click at [440, 12] on span "Save" at bounding box center [440, 10] width 11 height 6
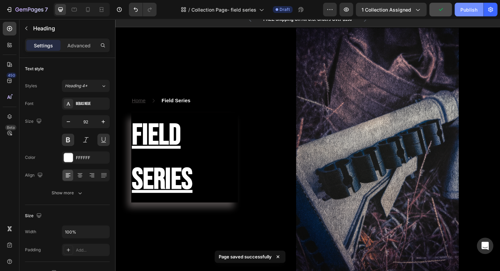
click at [460, 10] on button "Publish" at bounding box center [468, 10] width 29 height 14
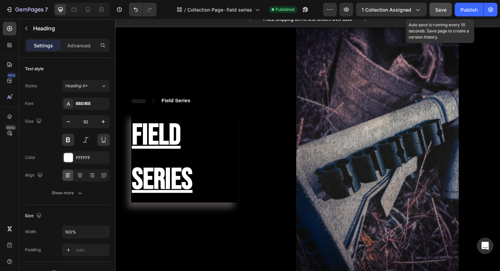
click at [431, 10] on button "Save" at bounding box center [440, 10] width 23 height 14
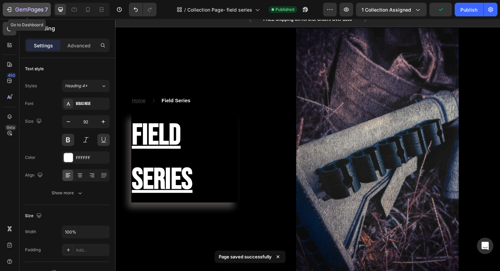
click at [38, 11] on icon "button" at bounding box center [29, 10] width 28 height 6
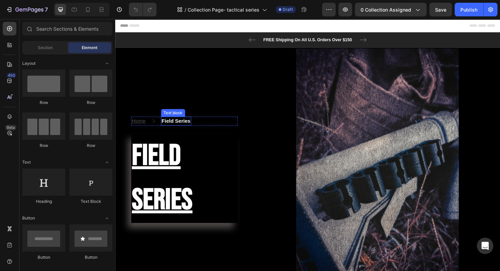
click at [182, 127] on p "Field Series" at bounding box center [180, 128] width 31 height 8
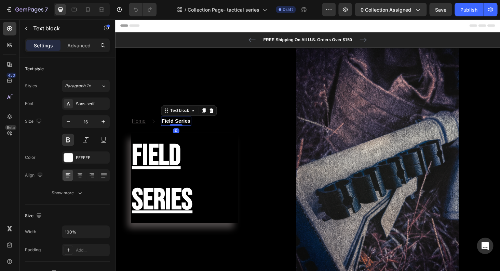
click at [178, 125] on p "Field Series" at bounding box center [180, 128] width 31 height 8
click at [193, 126] on p "Field Series" at bounding box center [180, 128] width 31 height 8
drag, startPoint x: 195, startPoint y: 126, endPoint x: 160, endPoint y: 122, distance: 35.1
click at [164, 123] on div "Field Series" at bounding box center [180, 128] width 32 height 10
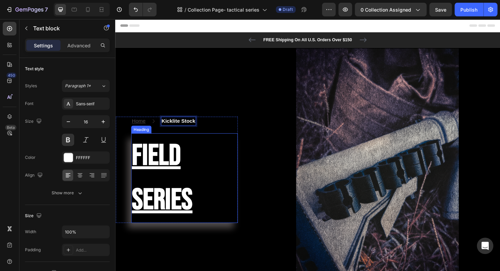
click at [176, 161] on h2 "Field Series" at bounding box center [188, 189] width 113 height 96
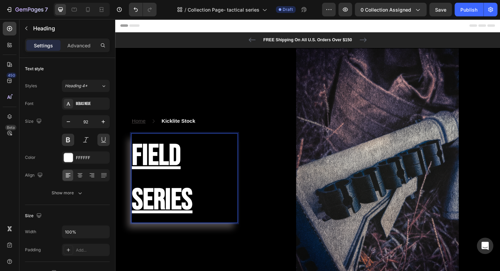
click at [176, 161] on h2 "Field Series" at bounding box center [188, 189] width 113 height 96
click at [205, 213] on p "Field Series" at bounding box center [189, 189] width 112 height 94
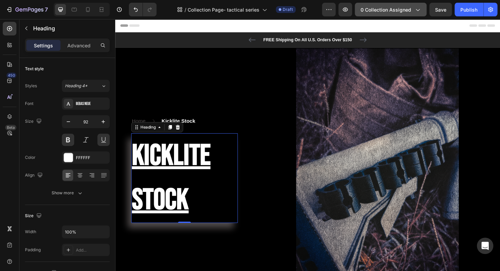
click at [388, 9] on span "0 collection assigned" at bounding box center [385, 9] width 51 height 7
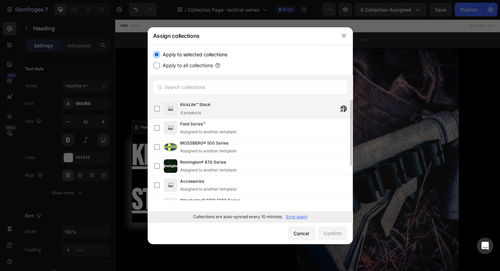
click at [226, 107] on div "KickLite™ Stock 6 products" at bounding box center [266, 108] width 172 height 15
click at [334, 235] on div "Confirm" at bounding box center [332, 233] width 18 height 7
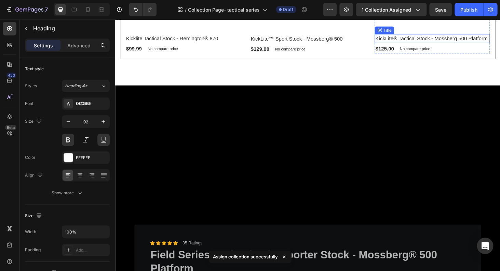
scroll to position [699, 0]
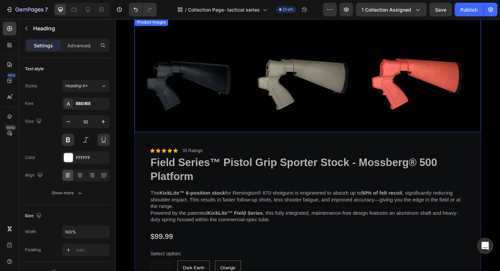
click at [423, 97] on img at bounding box center [441, 78] width 121 height 121
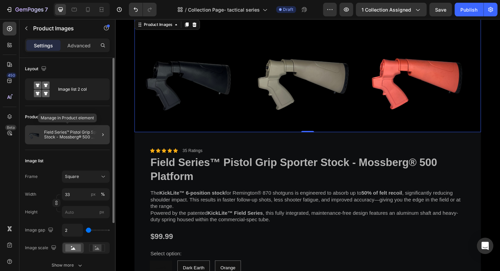
click at [83, 135] on p "Field Series™ Pistol Grip Sporter Stock - Mossberg­® 500 Platform" at bounding box center [75, 135] width 63 height 10
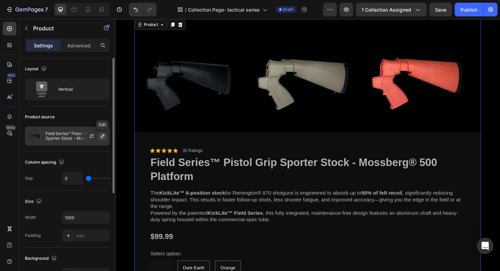
click at [102, 138] on icon "button" at bounding box center [102, 136] width 5 height 5
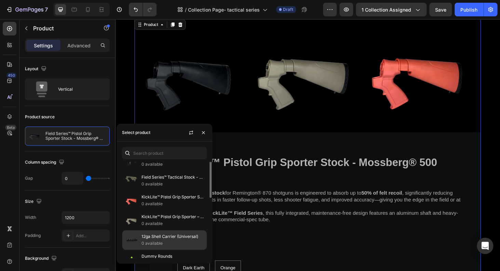
scroll to position [87, 0]
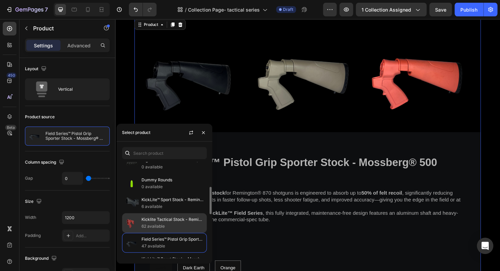
click at [163, 228] on p "62 available" at bounding box center [172, 226] width 62 height 7
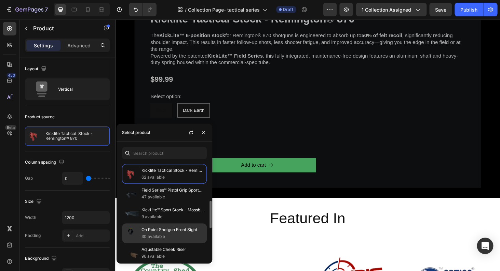
scroll to position [76, 0]
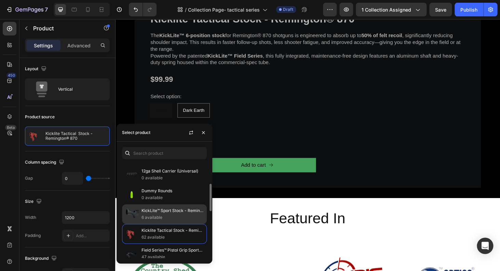
click at [157, 218] on p "6 available" at bounding box center [172, 217] width 62 height 7
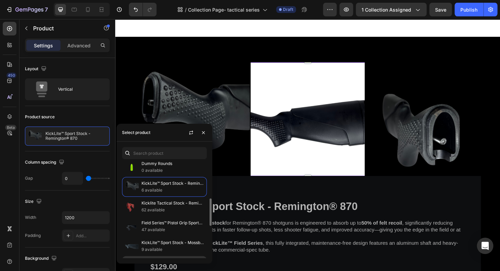
scroll to position [109, 0]
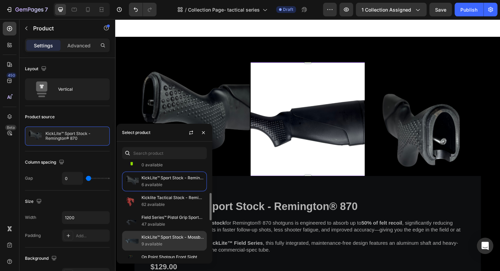
click at [175, 238] on p "KickLite™ Sport Stock - Mossberg® 500" at bounding box center [172, 237] width 62 height 7
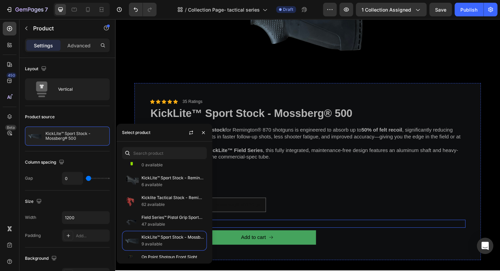
scroll to position [860, 0]
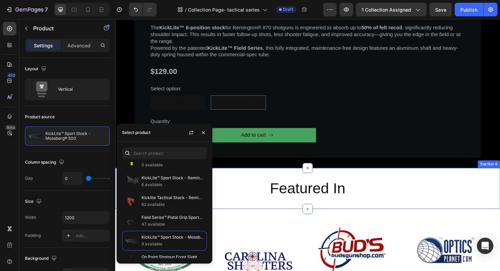
click at [409, 201] on h2 "Featured In" at bounding box center [320, 200] width 410 height 22
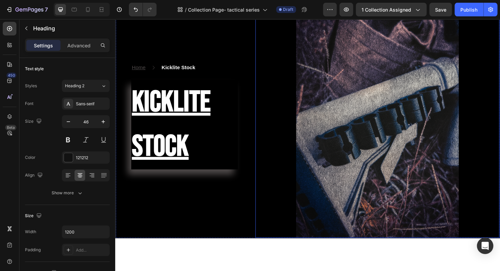
scroll to position [0, 0]
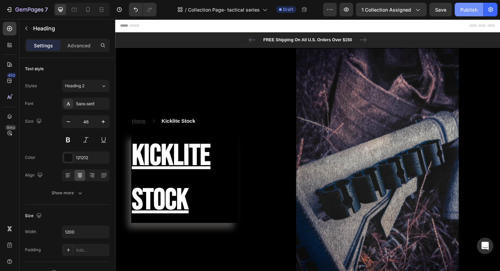
click at [468, 8] on div "Publish" at bounding box center [468, 9] width 17 height 7
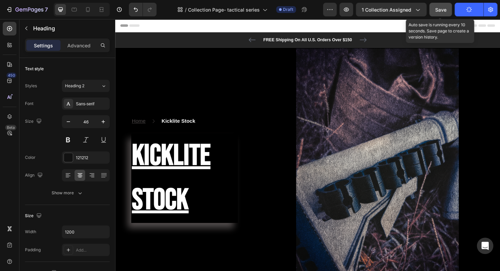
click at [442, 10] on span "Save" at bounding box center [440, 10] width 11 height 6
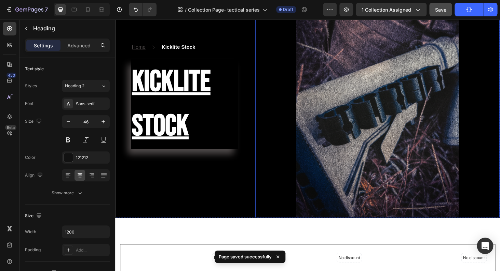
scroll to position [131, 0]
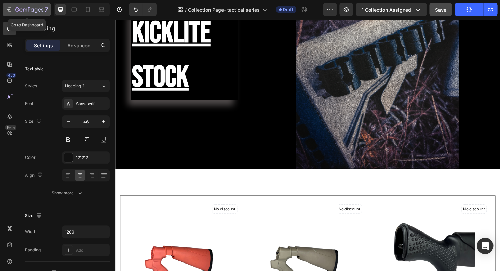
click at [37, 11] on icon "button" at bounding box center [35, 10] width 3 height 4
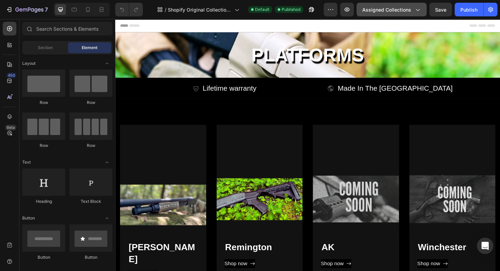
click at [406, 10] on span "Assigned Collections" at bounding box center [386, 9] width 49 height 7
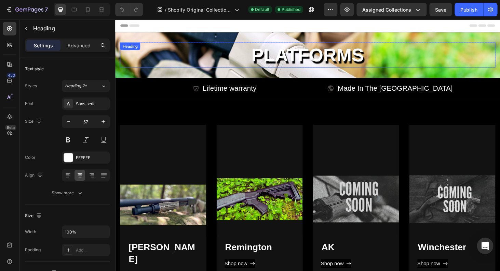
click at [270, 53] on h2 "Platforms" at bounding box center [319, 57] width 399 height 27
drag, startPoint x: 310, startPoint y: 56, endPoint x: 342, endPoint y: 62, distance: 33.0
click at [310, 56] on h2 "Platforms" at bounding box center [319, 57] width 399 height 27
click at [383, 56] on p "Platforms" at bounding box center [320, 57] width 398 height 25
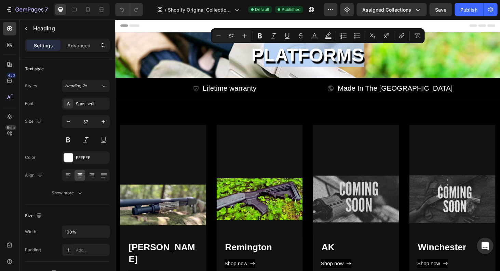
drag, startPoint x: 382, startPoint y: 57, endPoint x: 272, endPoint y: 69, distance: 110.6
click at [272, 69] on p "Platforms" at bounding box center [320, 57] width 398 height 25
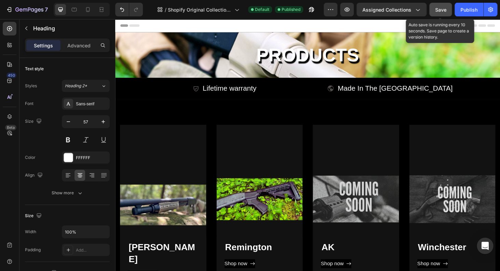
click at [438, 10] on span "Save" at bounding box center [440, 10] width 11 height 6
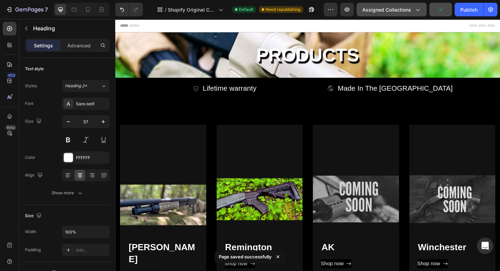
click at [386, 10] on span "Assigned Collections" at bounding box center [386, 9] width 49 height 7
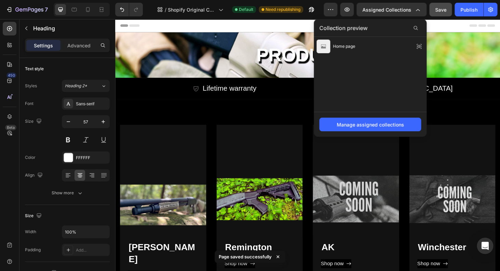
click at [357, 68] on div "Home page" at bounding box center [369, 74] width 113 height 75
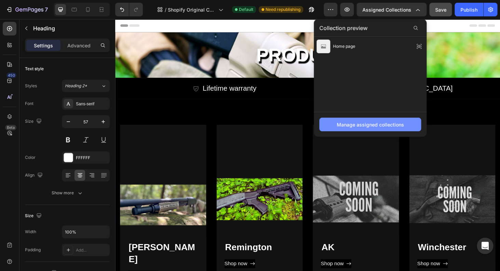
click at [388, 125] on div "Manage assigned collections" at bounding box center [369, 124] width 67 height 7
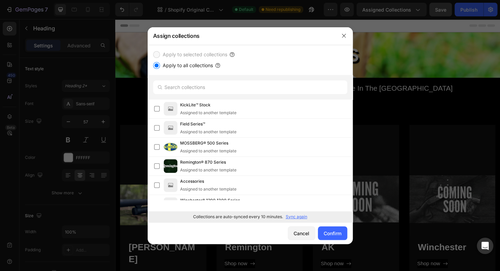
click at [315, 29] on div "Assign collections" at bounding box center [241, 36] width 187 height 18
click at [300, 232] on div "Cancel" at bounding box center [301, 233] width 16 height 7
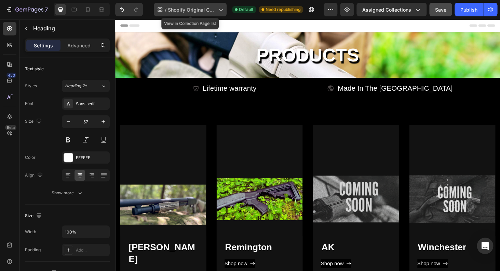
click at [194, 14] on div "/ Shopify Original Collection Template" at bounding box center [190, 10] width 73 height 14
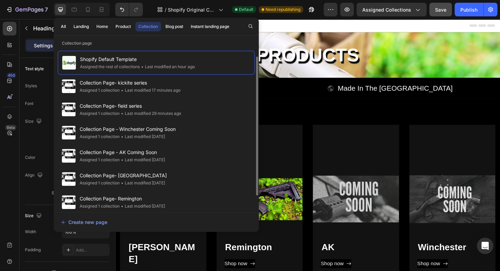
scroll to position [28, 0]
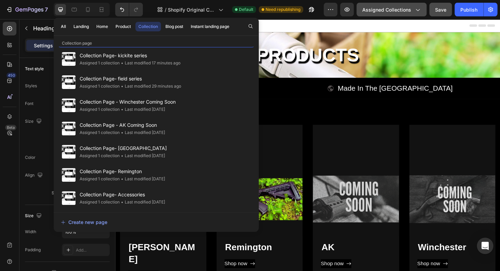
click at [392, 14] on button "Assigned Collections" at bounding box center [391, 10] width 70 height 14
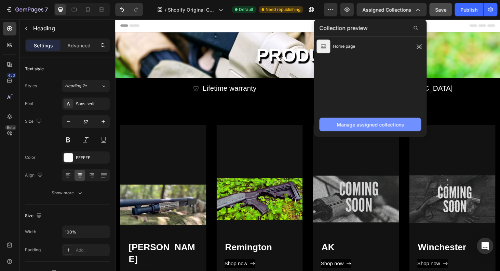
click at [374, 126] on div "Manage assigned collections" at bounding box center [369, 124] width 67 height 7
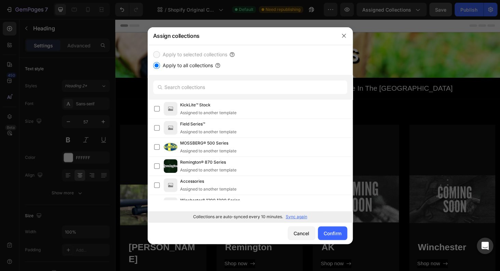
click at [298, 218] on p "Sync again" at bounding box center [296, 217] width 22 height 6
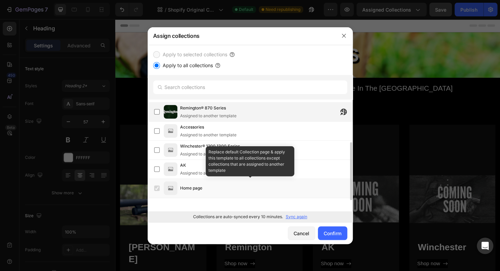
scroll to position [0, 0]
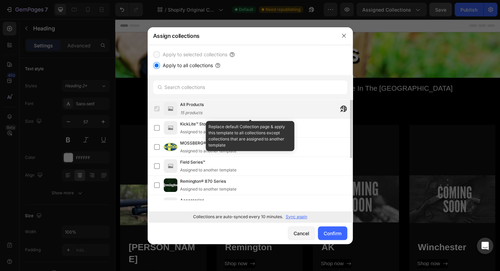
click at [227, 104] on div "All Products 15 products" at bounding box center [266, 108] width 172 height 15
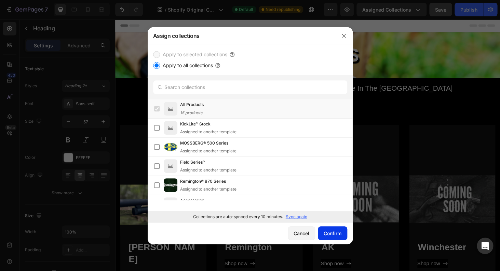
click at [337, 235] on div "Confirm" at bounding box center [332, 233] width 18 height 7
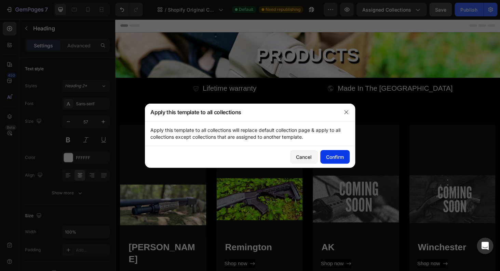
click at [334, 154] on div "Confirm" at bounding box center [335, 157] width 18 height 7
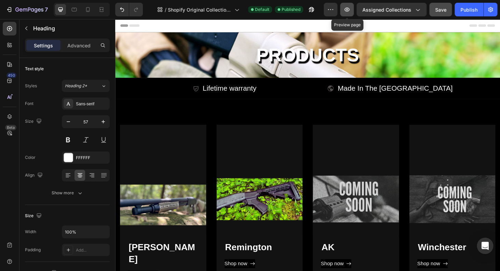
click at [353, 8] on button "button" at bounding box center [347, 10] width 14 height 14
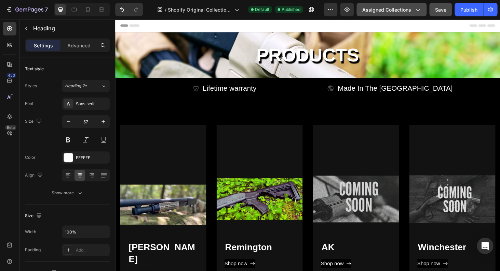
click at [410, 14] on button "Assigned Collections" at bounding box center [391, 10] width 70 height 14
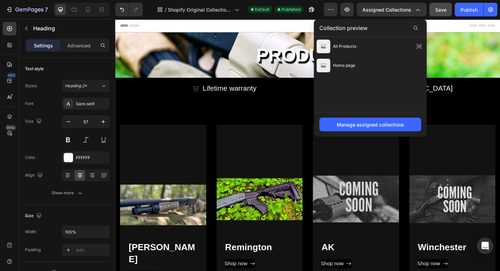
click at [397, 37] on div "Collection preview" at bounding box center [369, 28] width 113 height 18
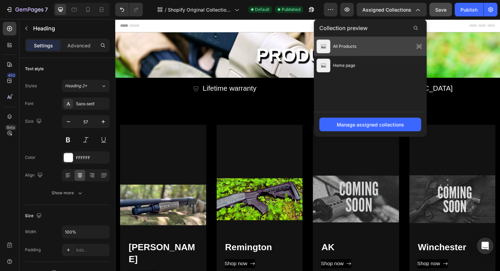
click at [385, 43] on div "All Products" at bounding box center [369, 46] width 113 height 19
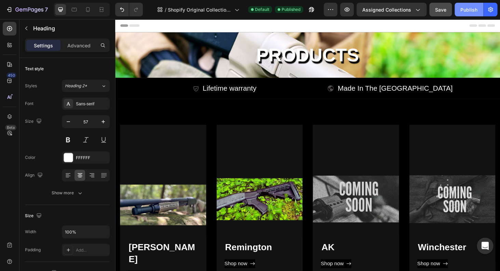
click at [472, 14] on button "Publish" at bounding box center [468, 10] width 29 height 14
click at [347, 10] on icon "button" at bounding box center [346, 10] width 5 height 4
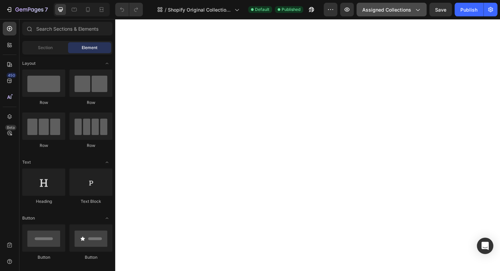
click at [390, 13] on button "Assigned Collections" at bounding box center [391, 10] width 70 height 14
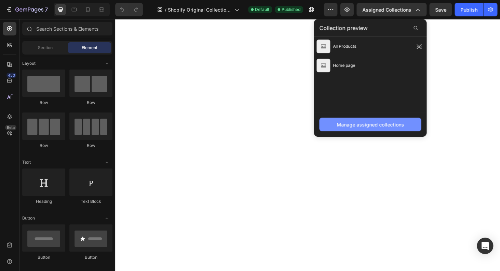
click at [370, 124] on div "Manage assigned collections" at bounding box center [369, 124] width 67 height 7
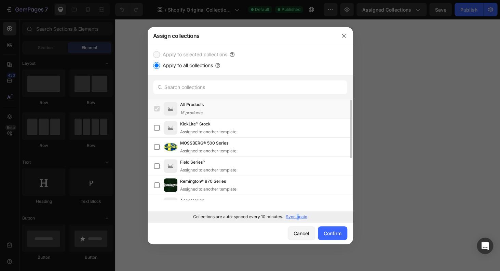
click at [297, 216] on p "Sync again" at bounding box center [296, 217] width 22 height 6
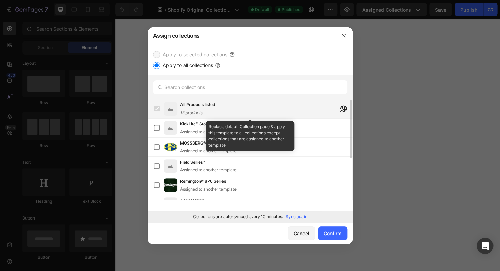
click at [264, 112] on div "All Products listed 15 products" at bounding box center [266, 108] width 172 height 15
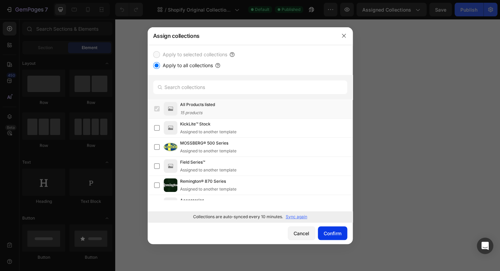
click at [331, 233] on div "Confirm" at bounding box center [332, 233] width 18 height 7
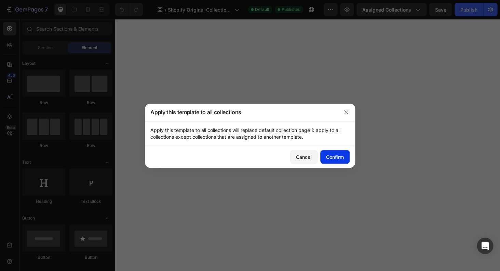
click at [338, 157] on div "Confirm" at bounding box center [335, 157] width 18 height 7
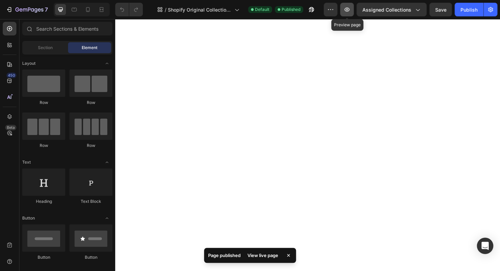
click at [346, 8] on icon "button" at bounding box center [346, 9] width 7 height 7
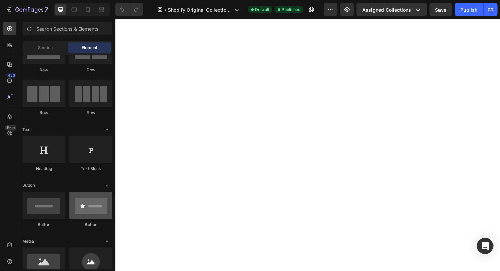
scroll to position [60, 0]
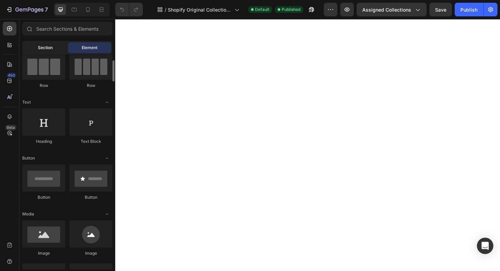
click at [48, 51] on span "Section" at bounding box center [45, 48] width 15 height 6
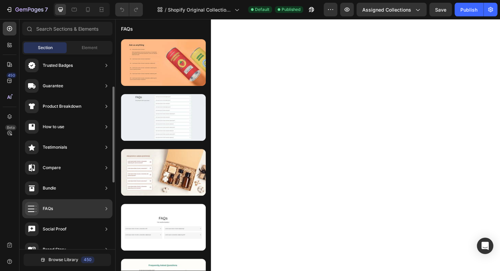
scroll to position [98, 0]
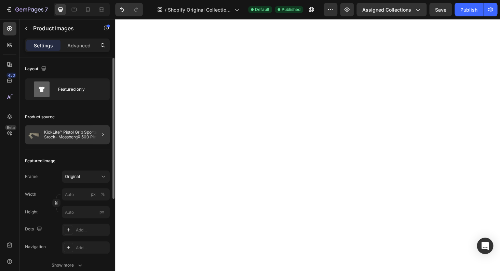
click at [108, 137] on div at bounding box center [99, 134] width 19 height 19
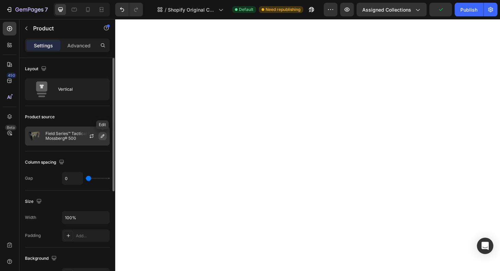
click at [104, 135] on icon "button" at bounding box center [102, 136] width 5 height 5
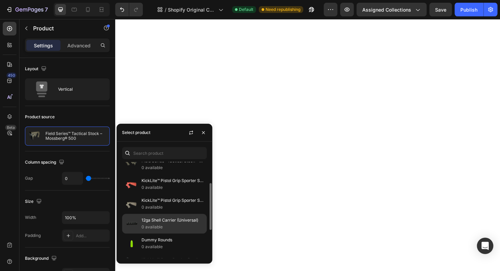
scroll to position [33, 0]
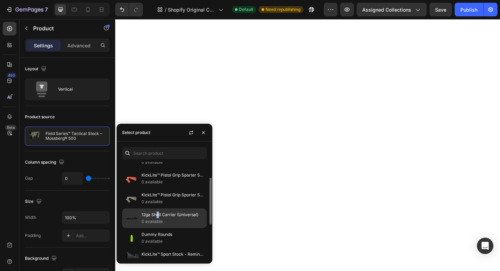
drag, startPoint x: 158, startPoint y: 215, endPoint x: 162, endPoint y: 213, distance: 4.2
click at [159, 214] on p "12ga Shell Carrier (Universal)" at bounding box center [172, 215] width 62 height 7
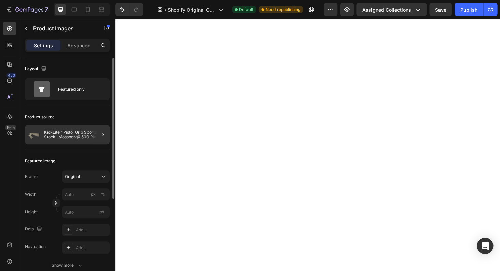
click at [104, 140] on div at bounding box center [99, 134] width 19 height 19
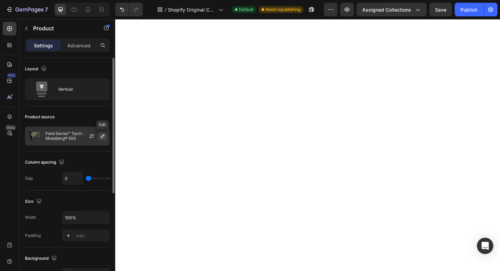
click at [101, 137] on icon "button" at bounding box center [102, 136] width 3 height 3
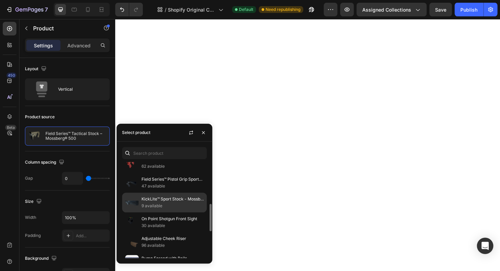
scroll to position [82, 0]
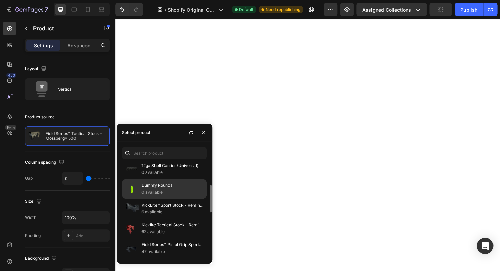
click at [164, 187] on p "Dummy Rounds" at bounding box center [172, 185] width 62 height 7
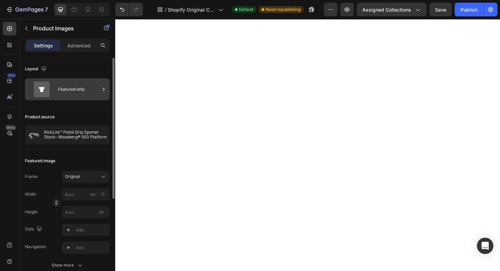
click at [92, 87] on div "Featured only" at bounding box center [79, 90] width 42 height 16
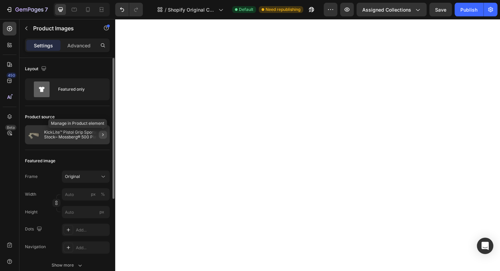
click at [104, 135] on icon "button" at bounding box center [102, 134] width 5 height 5
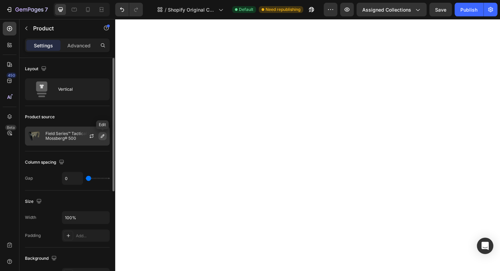
click at [102, 137] on icon "button" at bounding box center [102, 136] width 3 height 3
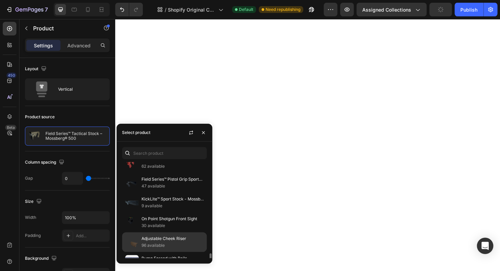
scroll to position [186, 0]
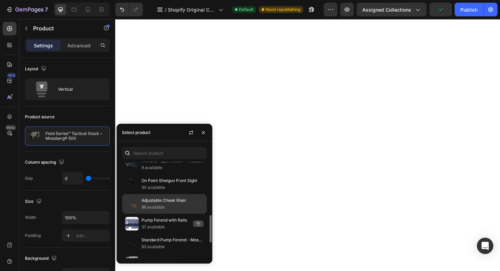
drag, startPoint x: 162, startPoint y: 199, endPoint x: 166, endPoint y: 199, distance: 4.4
click at [162, 199] on p "Adjustable Cheek Riser" at bounding box center [172, 200] width 62 height 7
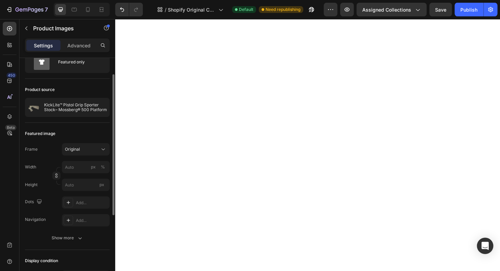
scroll to position [33, 0]
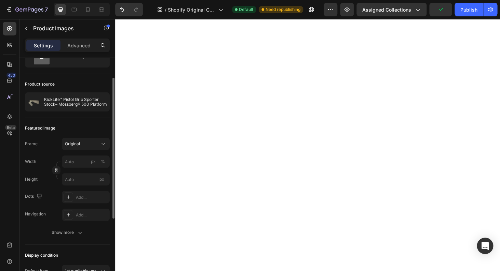
click at [65, 240] on div "Featured image Frame Original Width px % Height px Dots Add... Navigation Add..…" at bounding box center [67, 180] width 85 height 127
click at [67, 233] on div "Show more" at bounding box center [68, 232] width 32 height 7
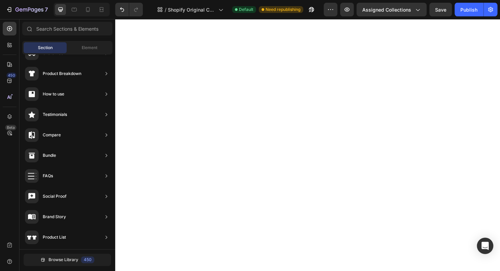
scroll to position [98, 0]
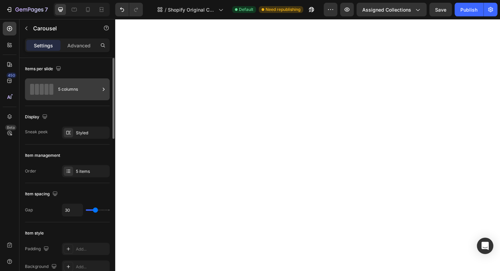
click at [74, 90] on div "5 columns" at bounding box center [79, 90] width 42 height 16
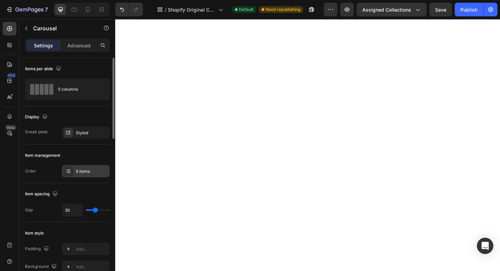
click at [92, 173] on div "5 items" at bounding box center [92, 172] width 32 height 6
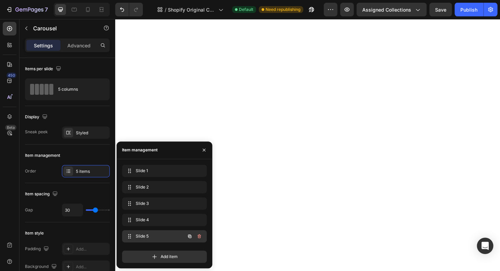
click at [150, 238] on span "Slide 5" at bounding box center [155, 237] width 39 height 6
click at [189, 237] on icon "button" at bounding box center [189, 236] width 3 height 3
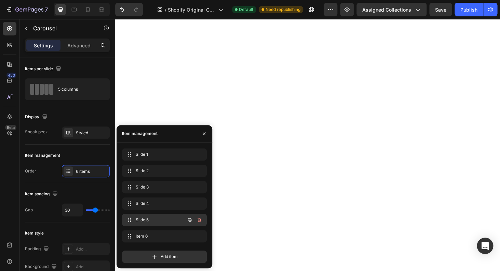
click at [180, 221] on div "Slide 5 Slide 5" at bounding box center [155, 220] width 60 height 10
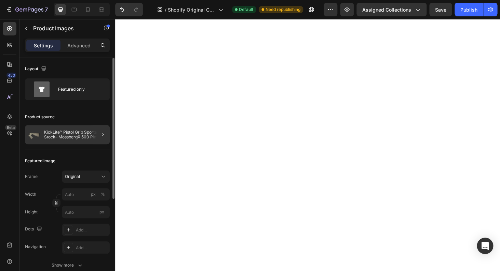
click at [108, 135] on div at bounding box center [99, 134] width 19 height 19
click at [101, 134] on icon "button" at bounding box center [102, 134] width 5 height 5
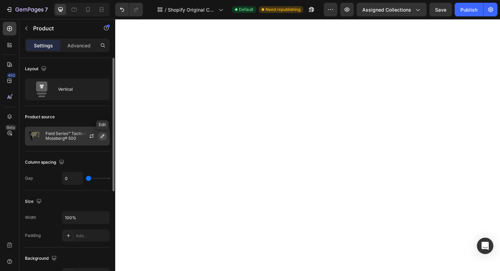
click at [103, 136] on icon "button" at bounding box center [102, 136] width 3 height 3
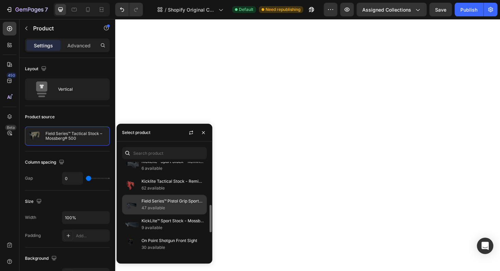
scroll to position [137, 0]
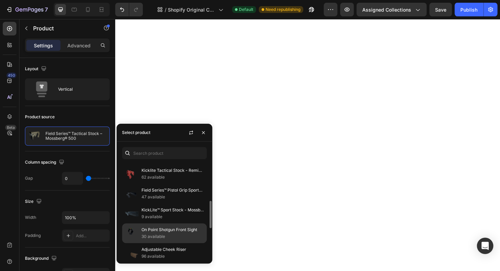
click at [169, 232] on p "On Point Shotgun Front Sight" at bounding box center [172, 230] width 62 height 7
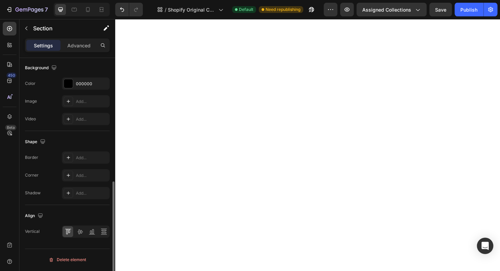
scroll to position [263, 0]
click at [79, 232] on icon at bounding box center [79, 230] width 7 height 7
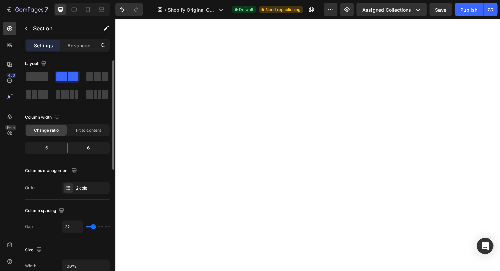
scroll to position [0, 0]
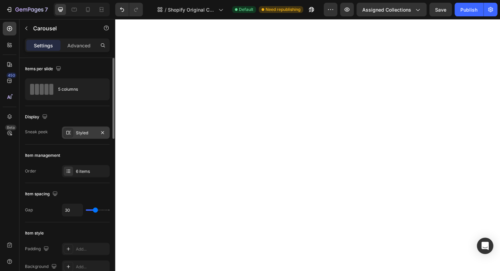
click at [91, 129] on div "Styled" at bounding box center [86, 133] width 48 height 12
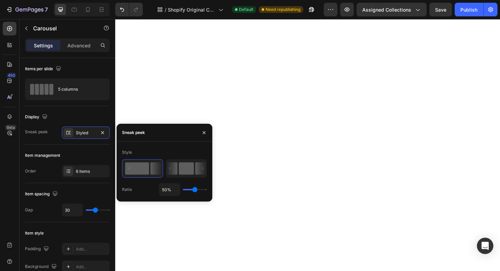
click at [182, 166] on rect at bounding box center [186, 169] width 15 height 12
click at [85, 48] on p "Advanced" at bounding box center [78, 45] width 23 height 7
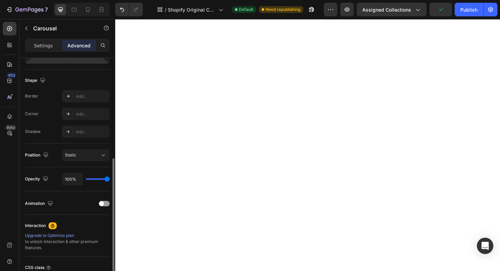
scroll to position [175, 0]
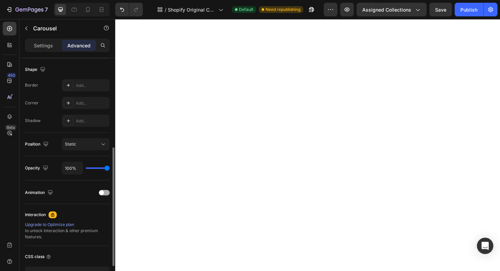
click at [104, 193] on div at bounding box center [104, 192] width 11 height 5
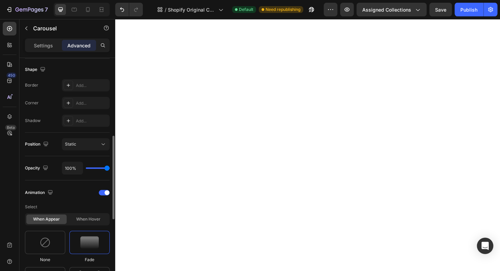
scroll to position [235, 0]
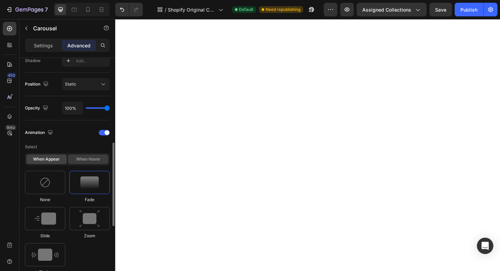
click at [73, 162] on div "When hover" at bounding box center [88, 160] width 40 height 10
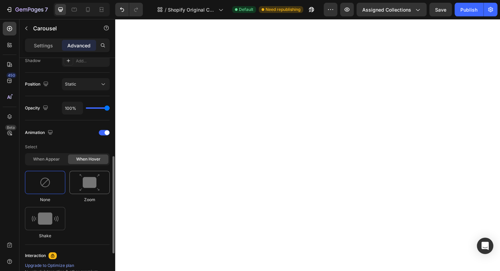
click at [90, 185] on img at bounding box center [89, 182] width 20 height 17
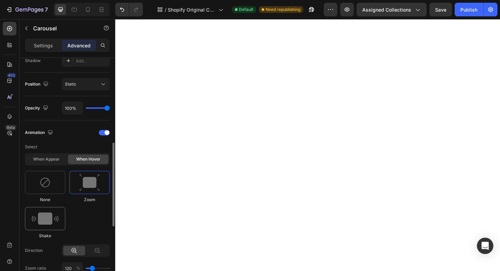
click at [41, 223] on img at bounding box center [45, 219] width 27 height 12
type input "0.7"
click at [46, 186] on img at bounding box center [45, 182] width 11 height 11
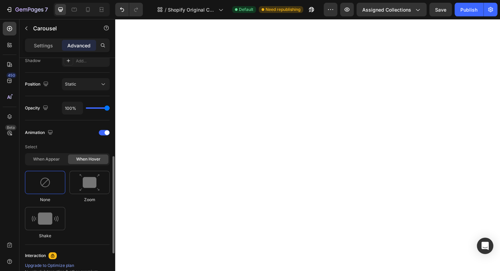
click at [50, 165] on div "When appear When hover" at bounding box center [67, 159] width 85 height 12
click at [52, 162] on div "When appear" at bounding box center [46, 160] width 40 height 10
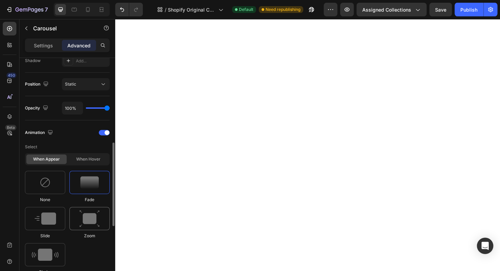
click at [96, 225] on img at bounding box center [89, 218] width 20 height 17
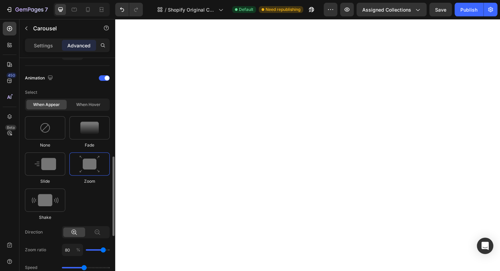
scroll to position [306, 0]
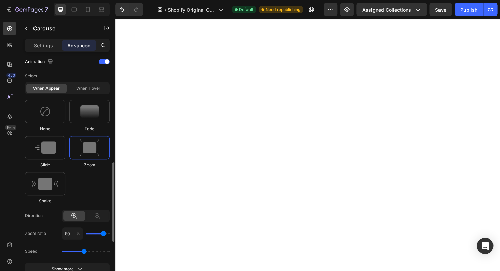
type input "70"
type input "60"
click at [100, 235] on input "range" at bounding box center [98, 233] width 24 height 1
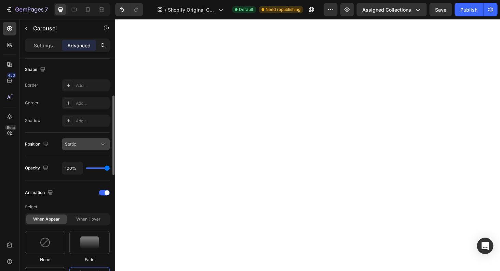
scroll to position [137, 0]
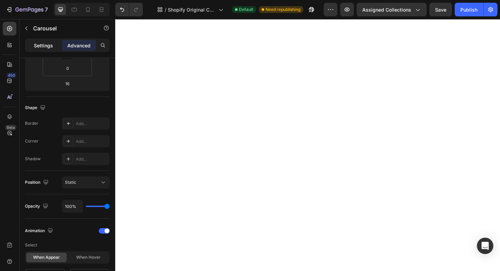
click at [48, 50] on div "Settings" at bounding box center [43, 45] width 34 height 11
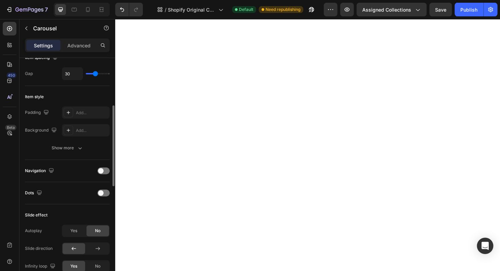
scroll to position [148, 0]
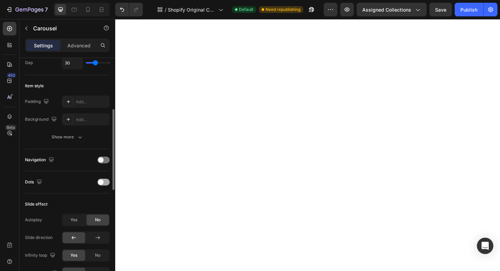
click at [108, 180] on div at bounding box center [103, 182] width 12 height 7
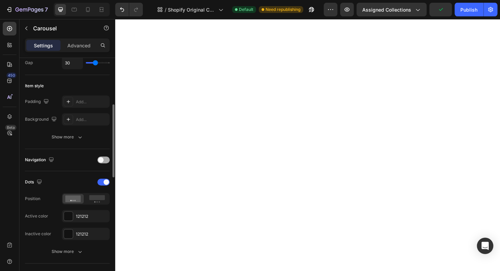
click at [102, 159] on span at bounding box center [100, 159] width 5 height 5
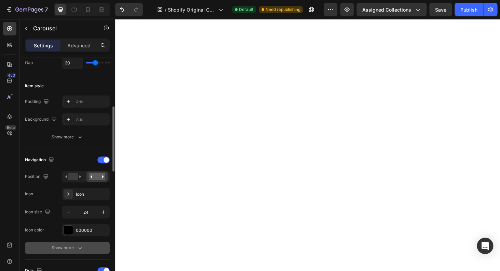
scroll to position [153, 0]
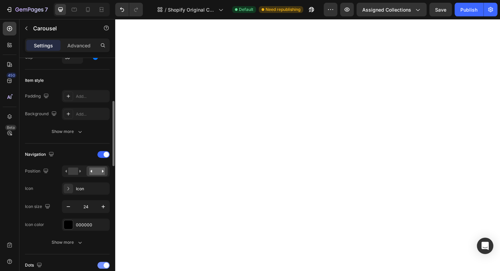
click at [101, 267] on div at bounding box center [103, 265] width 12 height 7
click at [71, 171] on rect at bounding box center [73, 172] width 10 height 8
click at [103, 207] on icon "button" at bounding box center [102, 206] width 3 height 3
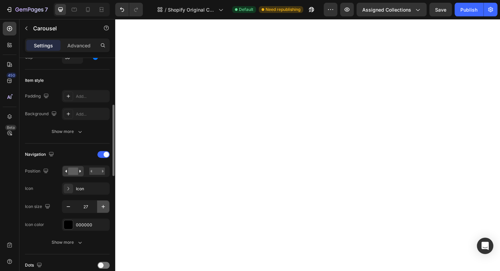
click at [103, 207] on icon "button" at bounding box center [102, 206] width 3 height 3
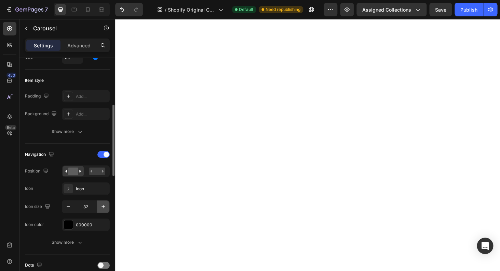
click at [103, 207] on icon "button" at bounding box center [102, 206] width 3 height 3
click at [103, 206] on icon "button" at bounding box center [102, 206] width 3 height 3
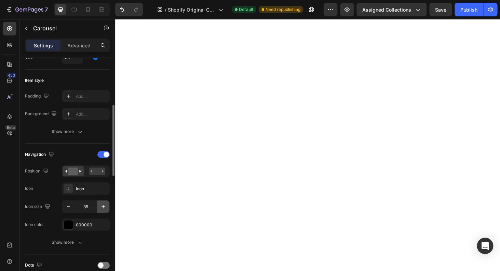
click at [103, 206] on icon "button" at bounding box center [102, 206] width 3 height 3
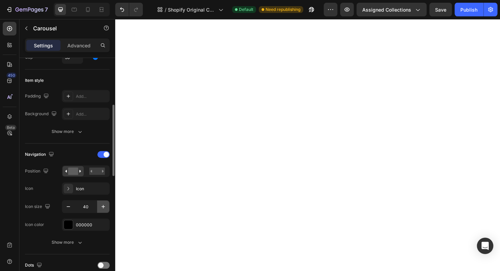
click at [103, 206] on icon "button" at bounding box center [102, 206] width 3 height 3
click at [101, 206] on icon "button" at bounding box center [103, 207] width 7 height 7
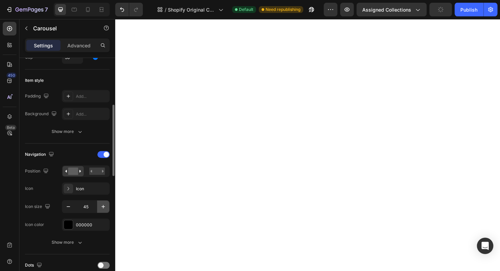
click at [101, 207] on icon "button" at bounding box center [103, 207] width 7 height 7
click at [101, 206] on icon "button" at bounding box center [103, 207] width 7 height 7
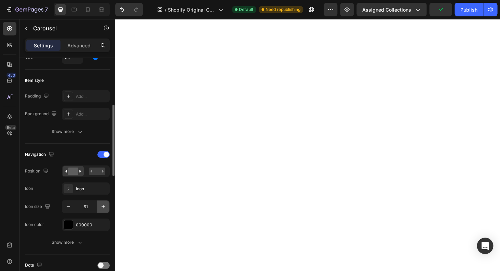
click at [102, 207] on icon "button" at bounding box center [103, 207] width 7 height 7
type input "52"
click at [75, 189] on div "Icon" at bounding box center [86, 189] width 48 height 12
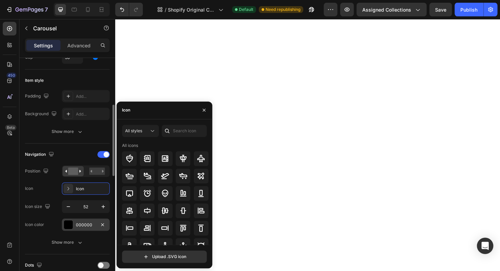
click at [80, 227] on div "000000" at bounding box center [86, 225] width 20 height 6
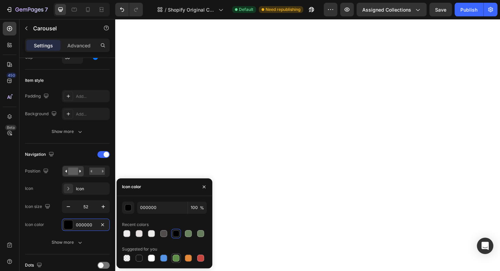
click at [177, 257] on div at bounding box center [175, 258] width 7 height 7
click at [174, 232] on div at bounding box center [175, 233] width 7 height 7
type input "000000"
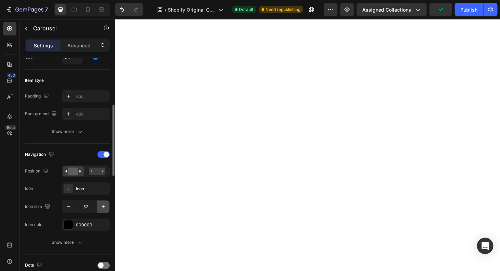
click at [107, 208] on button "button" at bounding box center [103, 207] width 12 height 12
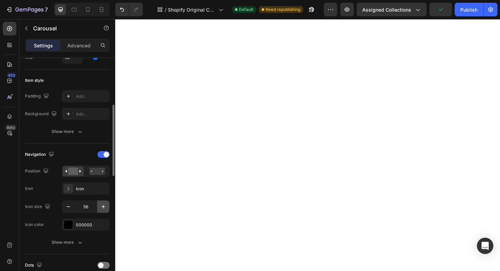
click at [107, 208] on button "button" at bounding box center [103, 207] width 12 height 12
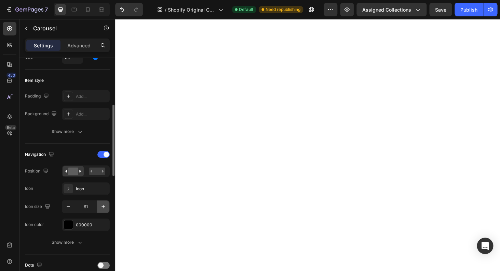
click at [107, 208] on button "button" at bounding box center [103, 207] width 12 height 12
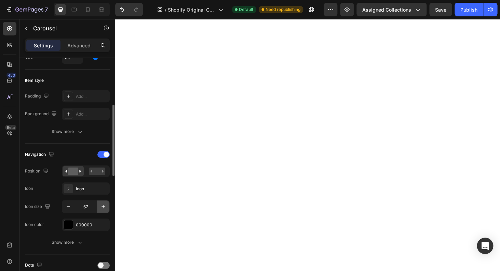
click at [107, 208] on button "button" at bounding box center [103, 207] width 12 height 12
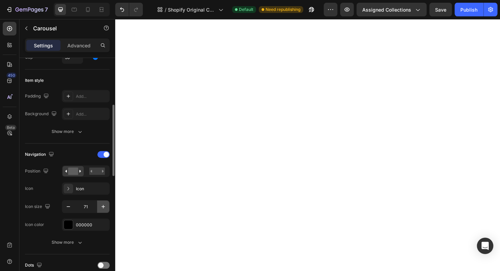
click at [107, 208] on button "button" at bounding box center [103, 207] width 12 height 12
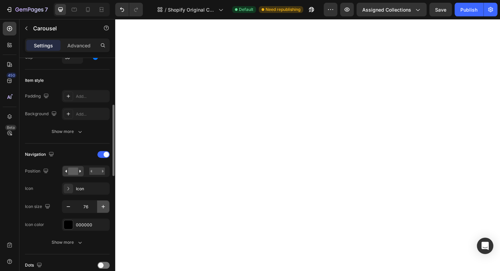
click at [107, 208] on button "button" at bounding box center [103, 207] width 12 height 12
type input "80"
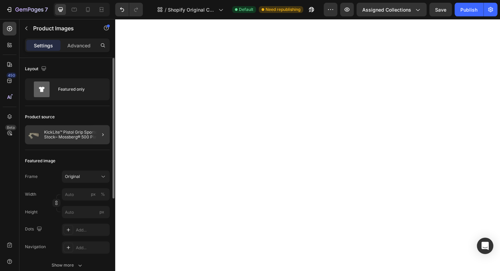
scroll to position [33, 0]
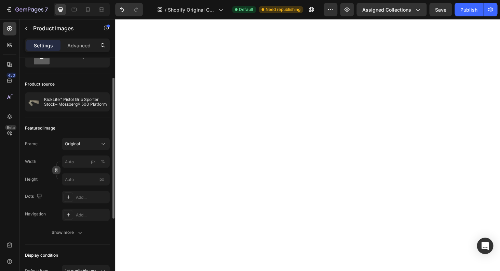
click at [58, 171] on icon "button" at bounding box center [56, 170] width 5 height 5
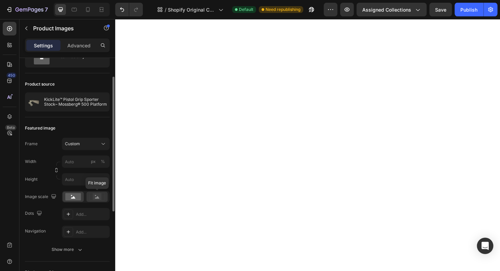
click at [99, 200] on rect at bounding box center [96, 196] width 15 height 7
click at [101, 194] on rect at bounding box center [97, 197] width 9 height 7
click at [91, 148] on button "Custom" at bounding box center [86, 144] width 48 height 12
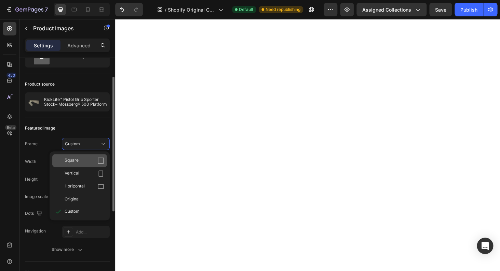
click at [91, 159] on div "Square" at bounding box center [85, 160] width 40 height 7
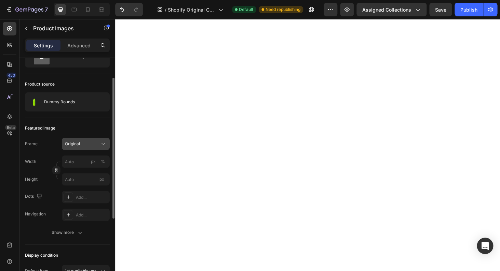
click at [91, 148] on button "Original" at bounding box center [86, 144] width 48 height 12
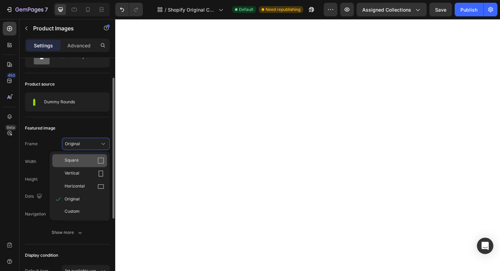
click at [85, 163] on div "Square" at bounding box center [85, 160] width 40 height 7
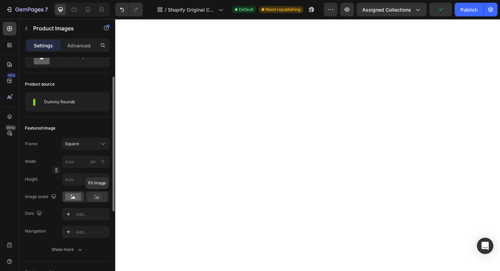
click at [100, 197] on rect at bounding box center [97, 197] width 9 height 7
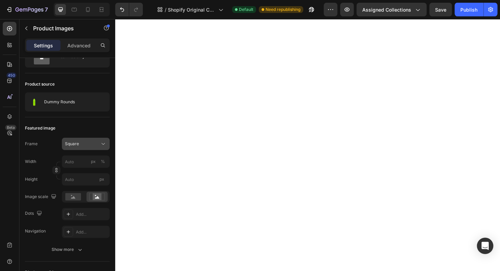
click at [91, 146] on div "Square" at bounding box center [81, 144] width 33 height 6
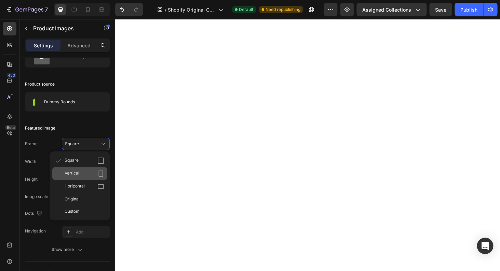
click at [94, 173] on div "Vertical" at bounding box center [85, 173] width 40 height 7
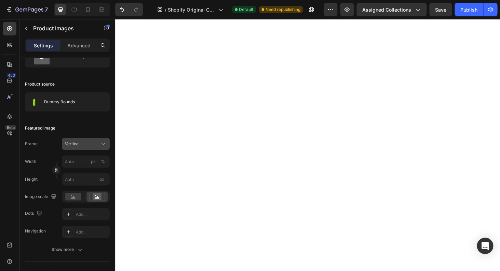
click at [94, 141] on div "Vertical" at bounding box center [81, 144] width 33 height 6
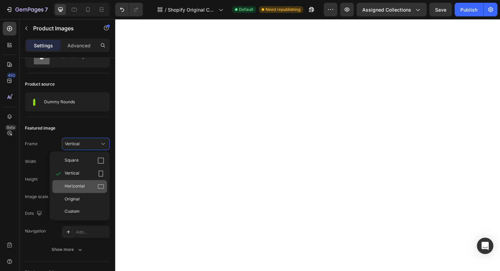
click at [92, 183] on div "Horizontal" at bounding box center [85, 186] width 40 height 7
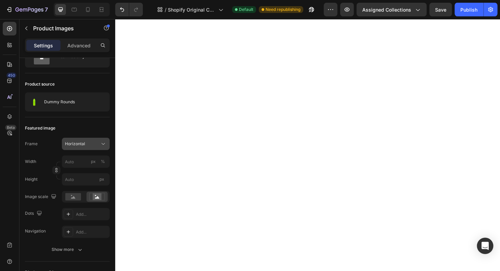
click at [101, 145] on icon at bounding box center [103, 144] width 7 height 7
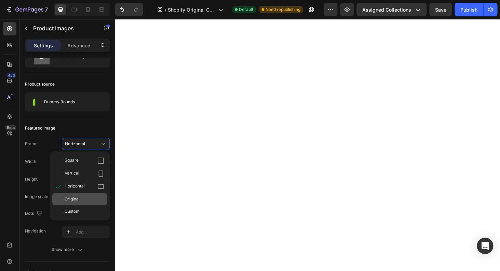
click at [98, 194] on div "Original" at bounding box center [79, 199] width 55 height 12
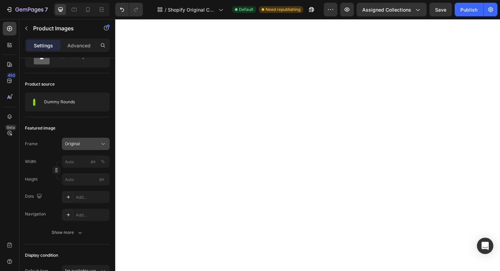
click at [85, 146] on div "Original" at bounding box center [81, 144] width 33 height 6
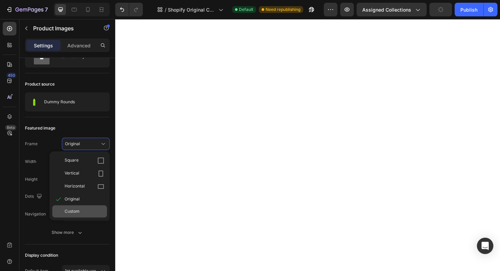
click at [75, 207] on div "Custom" at bounding box center [79, 212] width 55 height 12
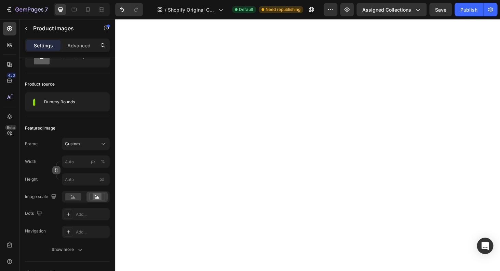
click at [58, 170] on icon "button" at bounding box center [56, 170] width 5 height 5
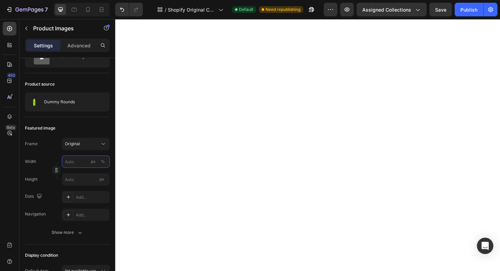
click at [86, 164] on input "px %" at bounding box center [86, 162] width 48 height 12
click at [100, 180] on span "100%" at bounding box center [98, 178] width 11 height 6
click at [75, 162] on input "100" at bounding box center [86, 162] width 48 height 12
type input "88"
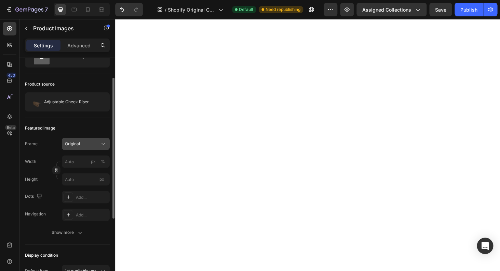
click at [92, 145] on div "Original" at bounding box center [81, 144] width 33 height 6
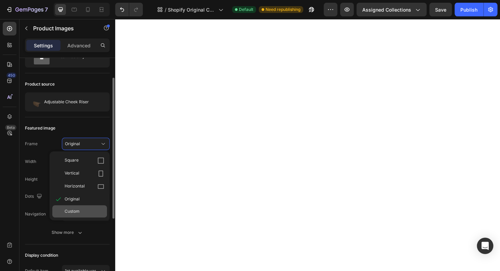
click at [85, 211] on div "Custom" at bounding box center [85, 212] width 40 height 6
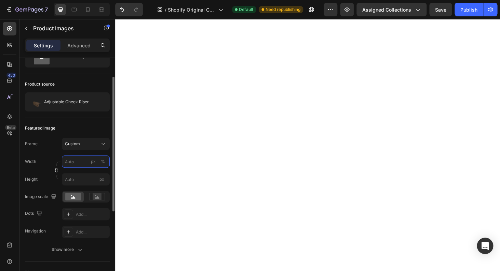
click at [72, 163] on input "px %" at bounding box center [86, 162] width 48 height 12
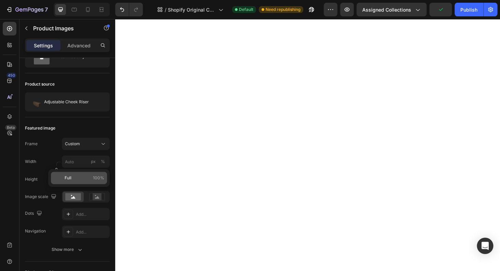
click at [99, 178] on span "100%" at bounding box center [98, 178] width 11 height 6
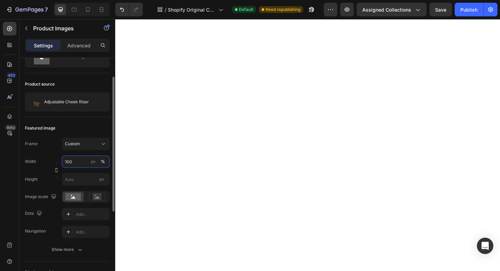
click at [80, 164] on input "100" at bounding box center [86, 162] width 48 height 12
type input "88"
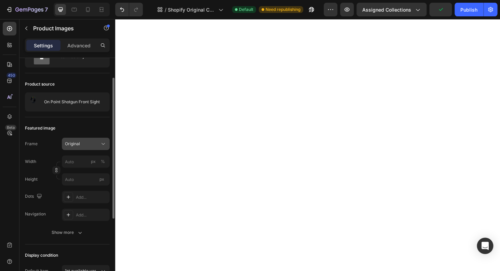
click at [80, 144] on div "Original" at bounding box center [81, 144] width 33 height 6
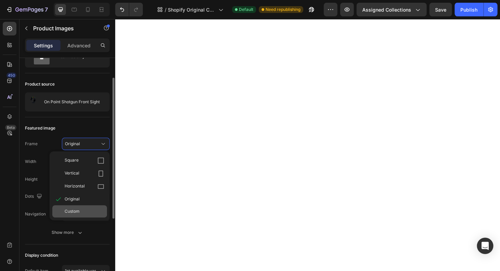
click at [87, 209] on div "Custom" at bounding box center [85, 212] width 40 height 6
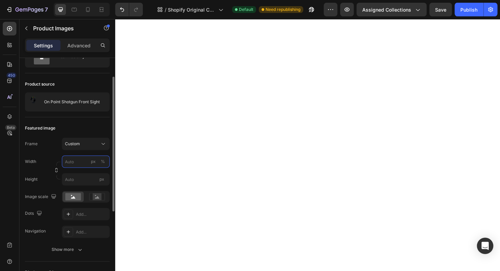
click at [88, 161] on input "px %" at bounding box center [86, 162] width 48 height 12
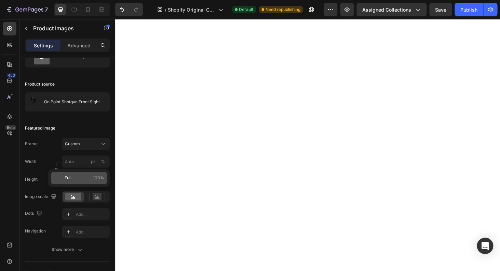
click at [99, 181] on span "100%" at bounding box center [98, 178] width 11 height 6
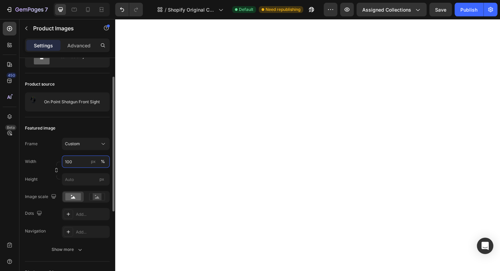
click at [82, 164] on input "100" at bounding box center [86, 162] width 48 height 12
type input "88"
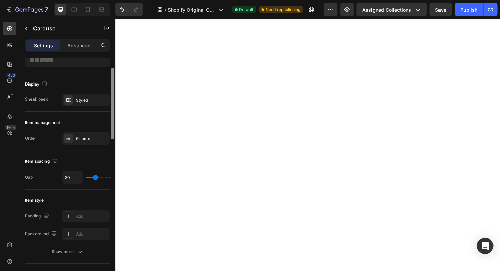
scroll to position [0, 0]
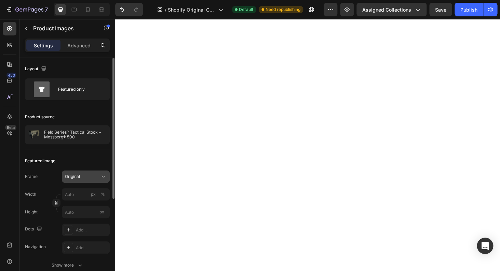
click at [92, 179] on div "Original" at bounding box center [81, 177] width 33 height 6
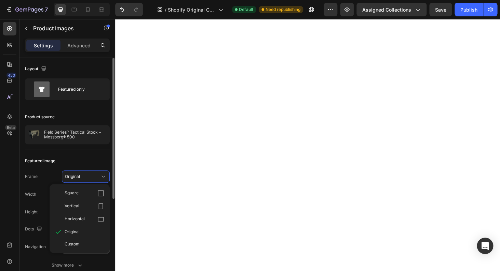
click at [75, 242] on span "Custom" at bounding box center [72, 244] width 15 height 6
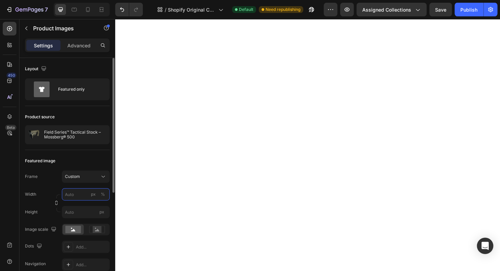
click at [85, 196] on input "px %" at bounding box center [86, 194] width 48 height 12
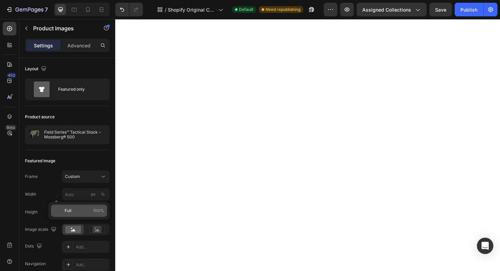
click at [102, 208] on span "100%" at bounding box center [98, 211] width 11 height 6
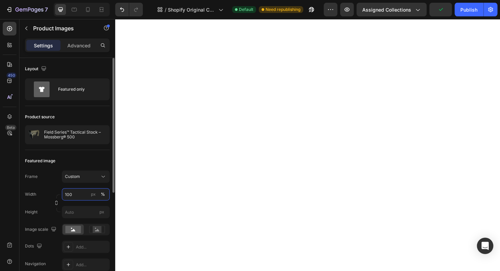
click at [79, 198] on input "100" at bounding box center [86, 194] width 48 height 12
type input "88"
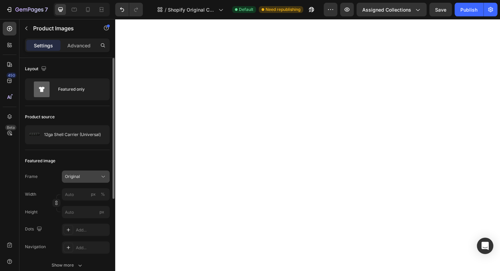
click at [72, 180] on div "Original" at bounding box center [86, 176] width 42 height 7
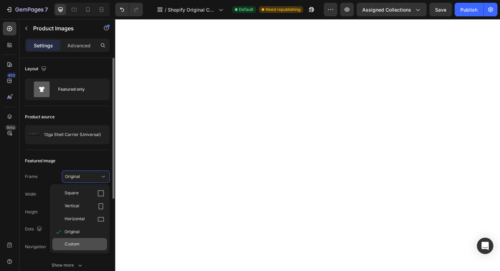
click at [85, 246] on div "Custom" at bounding box center [85, 244] width 40 height 6
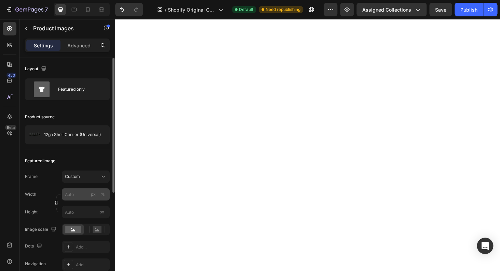
click at [94, 191] on div "px %" at bounding box center [98, 194] width 18 height 12
click at [94, 191] on input "px %" at bounding box center [86, 194] width 48 height 12
click at [79, 195] on input "px %" at bounding box center [86, 194] width 48 height 12
click at [88, 197] on input "88" at bounding box center [86, 194] width 48 height 12
click at [103, 195] on div "%" at bounding box center [103, 195] width 4 height 6
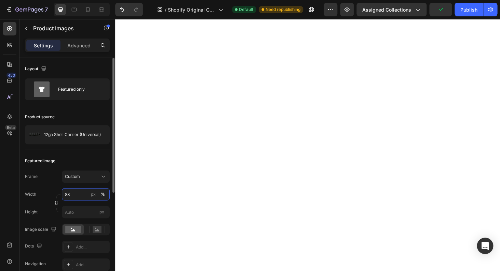
click at [87, 199] on input "88" at bounding box center [86, 194] width 48 height 12
type input "8"
click at [100, 196] on button "%" at bounding box center [103, 195] width 8 height 8
type input "90"
click at [70, 198] on input "88" at bounding box center [86, 194] width 48 height 12
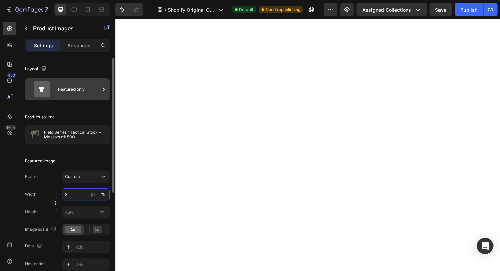
type input "82"
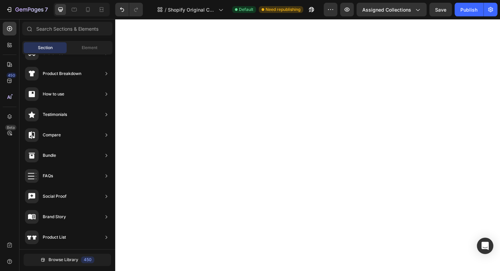
scroll to position [98, 0]
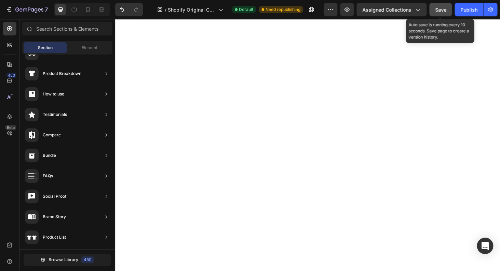
click at [436, 6] on div "Save" at bounding box center [440, 9] width 11 height 7
click at [436, 7] on span "Save" at bounding box center [440, 10] width 11 height 6
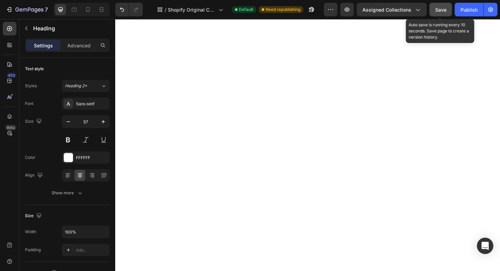
click at [445, 13] on span "Save" at bounding box center [440, 10] width 11 height 6
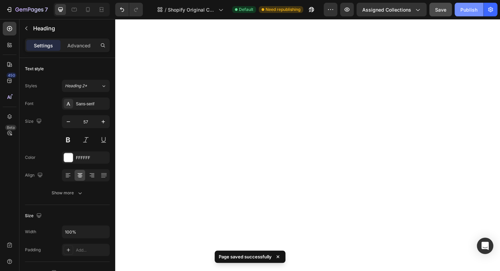
click at [463, 9] on div "Publish" at bounding box center [468, 9] width 17 height 7
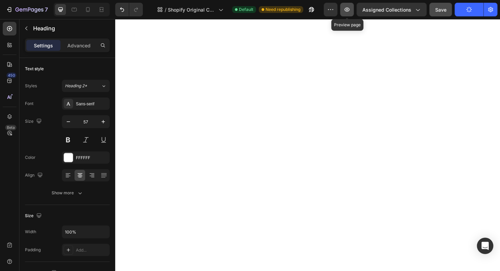
click at [351, 9] on button "button" at bounding box center [347, 10] width 14 height 14
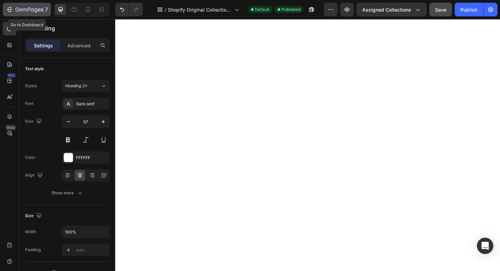
click at [15, 8] on div "7" at bounding box center [27, 9] width 42 height 8
